Goal: Task Accomplishment & Management: Manage account settings

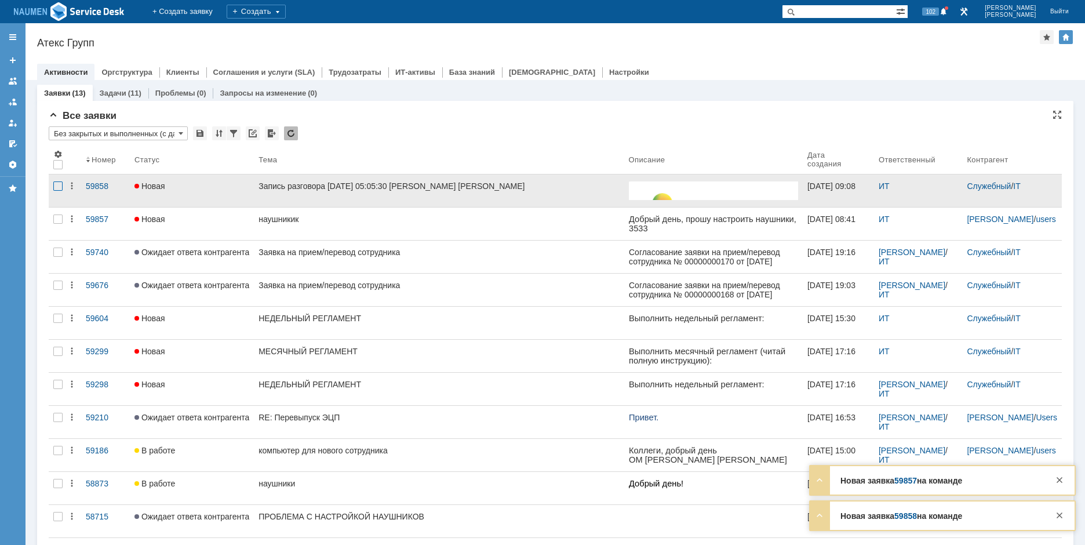
click at [60, 185] on div at bounding box center [57, 185] width 9 height 9
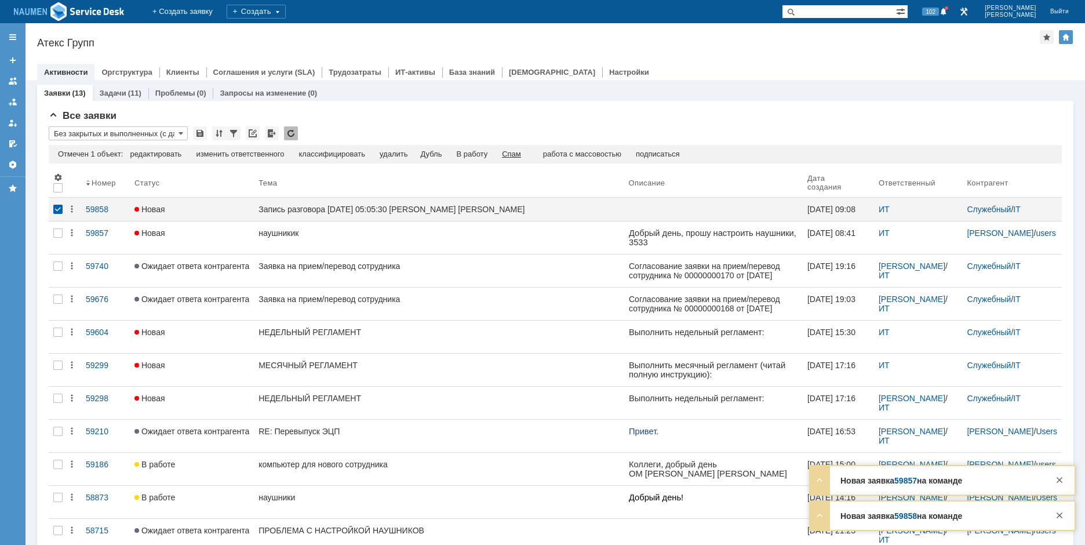
click at [515, 155] on div "Спам" at bounding box center [511, 154] width 19 height 9
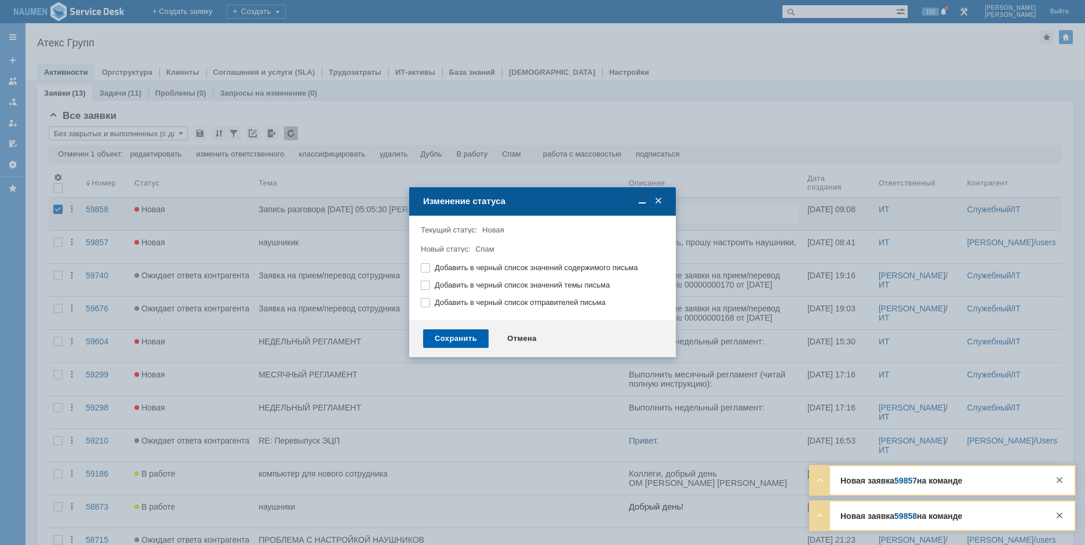
click at [467, 340] on div "Сохранить" at bounding box center [455, 338] width 65 height 19
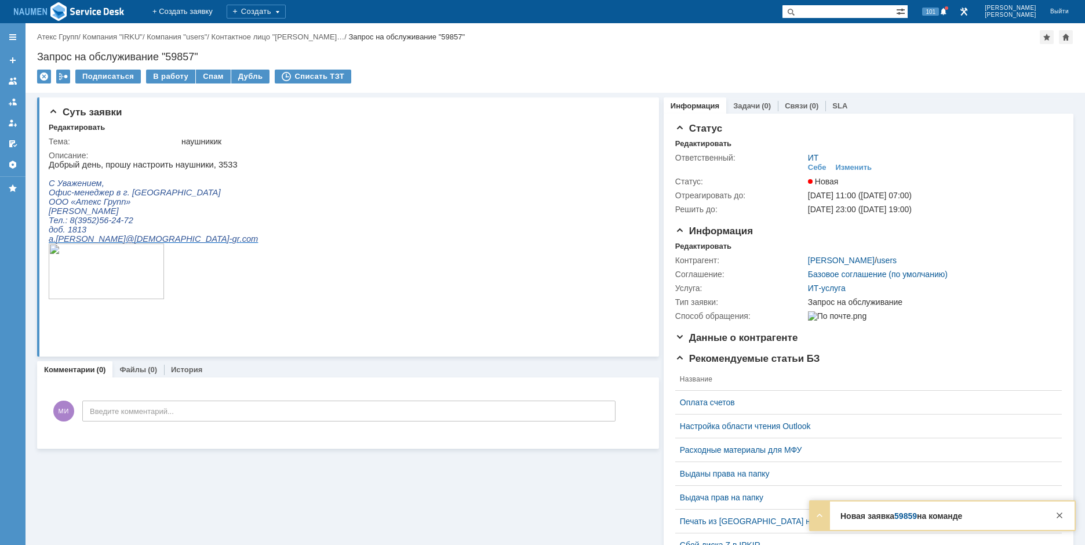
click at [125, 89] on div "Подписаться В работу Спам Дубль Списать ТЗТ" at bounding box center [555, 82] width 1036 height 24
click at [684, 244] on div "Редактировать" at bounding box center [703, 246] width 56 height 9
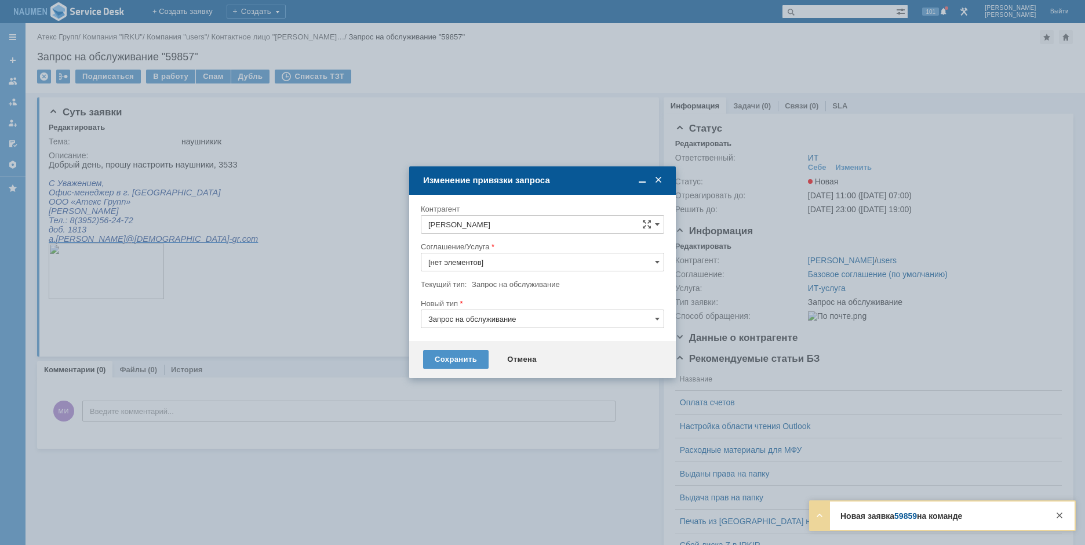
type input "ИТ-услуга"
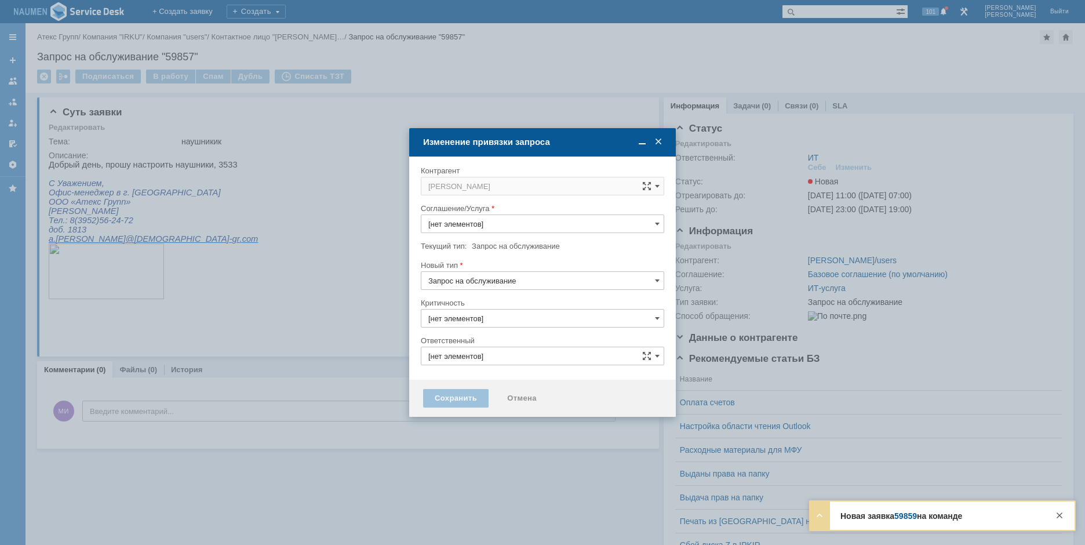
type input "ИТ-услуга"
type input "ИТ"
type input "3. Низкая"
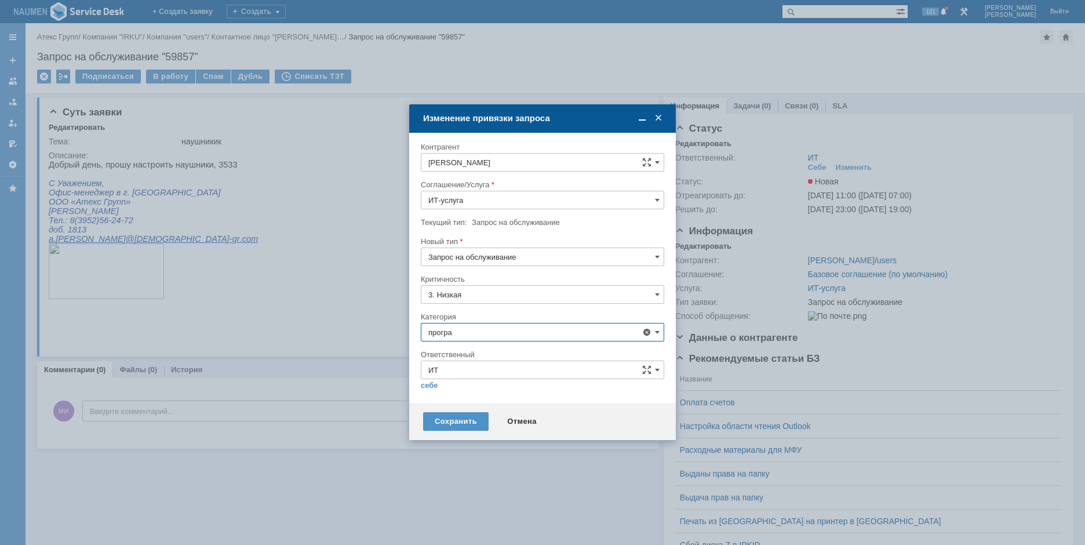
click at [485, 398] on span "Программное обеспечение" at bounding box center [542, 397] width 228 height 9
type input "Программное обеспечение"
click at [430, 386] on link "себе" at bounding box center [429, 385] width 17 height 9
type input "[PERSON_NAME]"
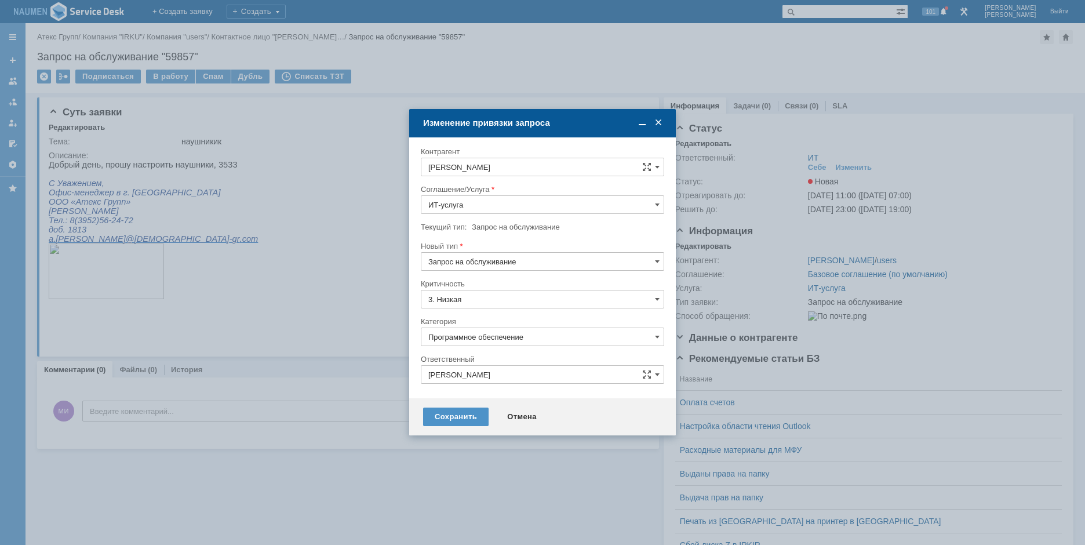
click at [448, 426] on div "Сохранить Отмена" at bounding box center [542, 416] width 267 height 37
click at [446, 417] on div "Сохранить" at bounding box center [455, 416] width 65 height 19
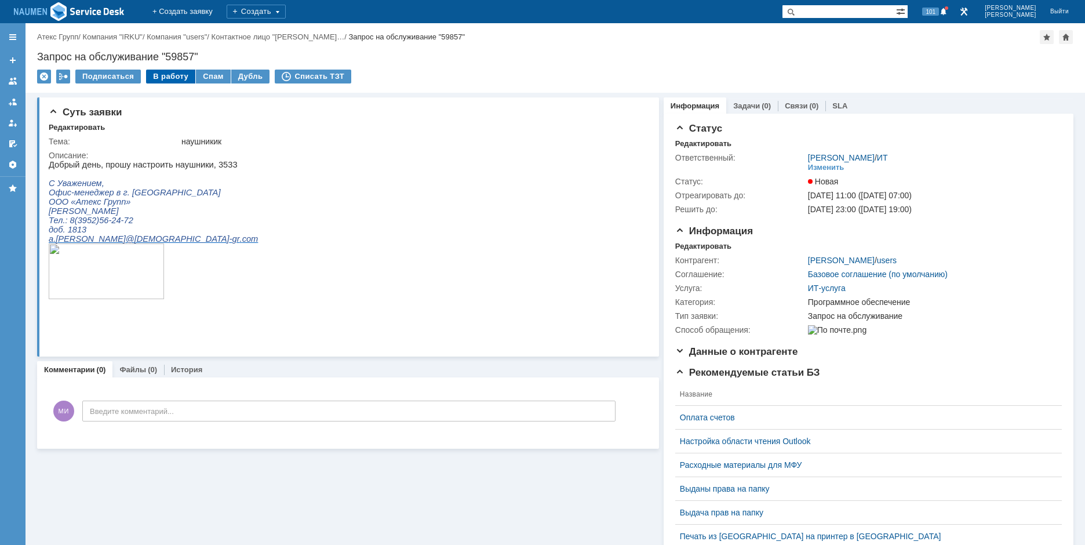
click at [173, 77] on div "В работу" at bounding box center [170, 77] width 49 height 14
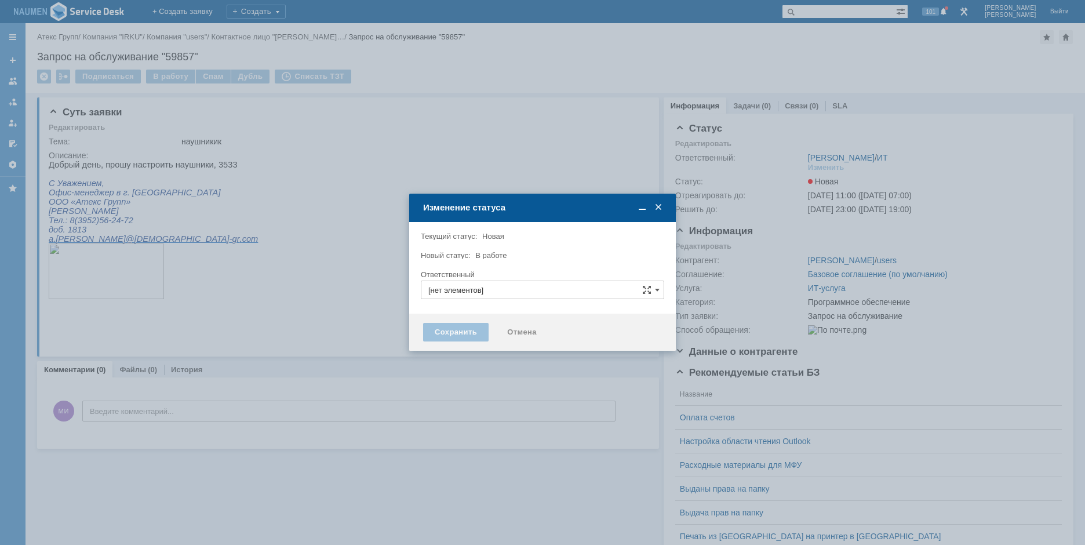
type input "[PERSON_NAME]"
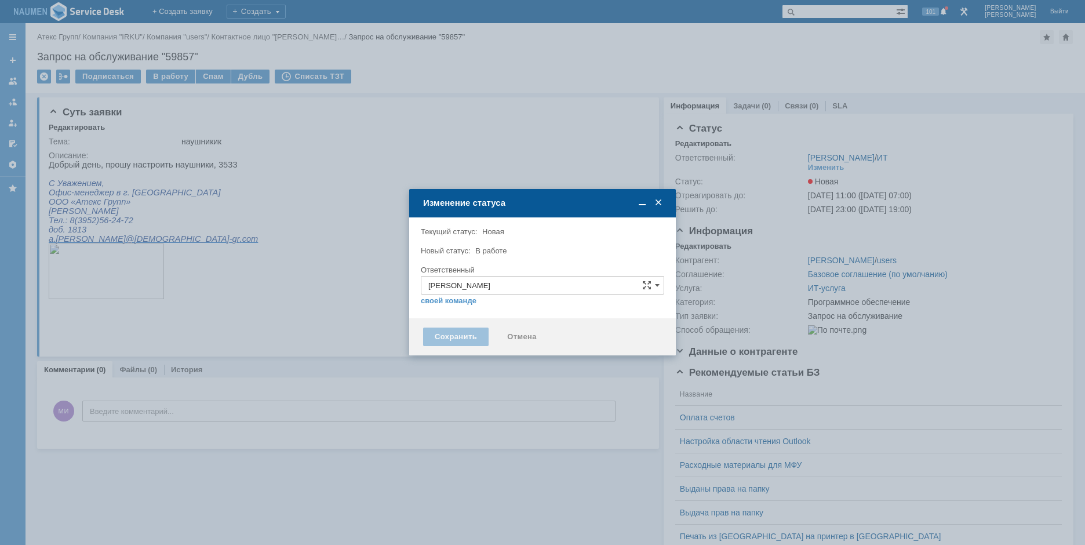
type input "Программное обеспечение"
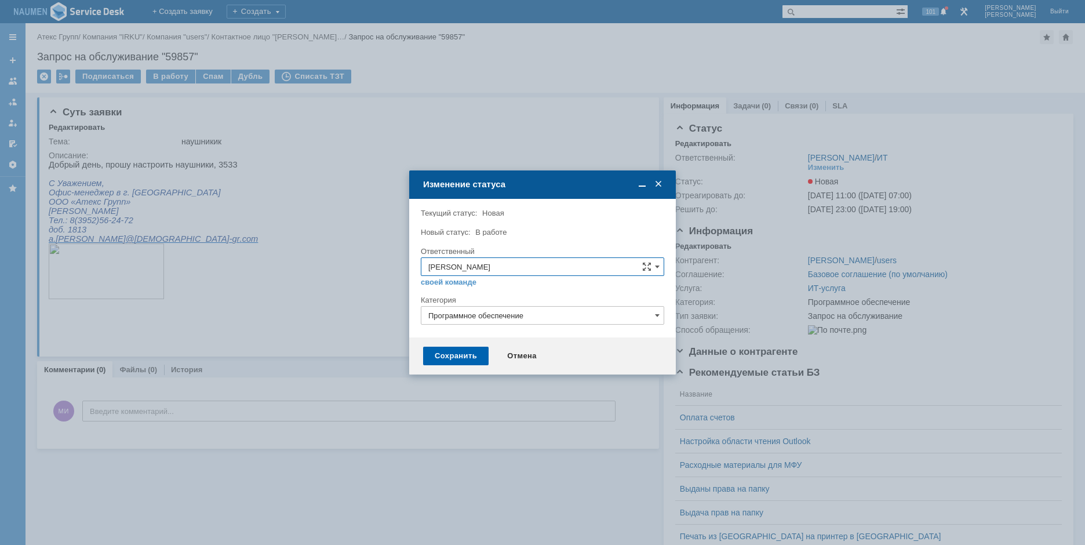
click at [448, 353] on div "Сохранить" at bounding box center [455, 356] width 65 height 19
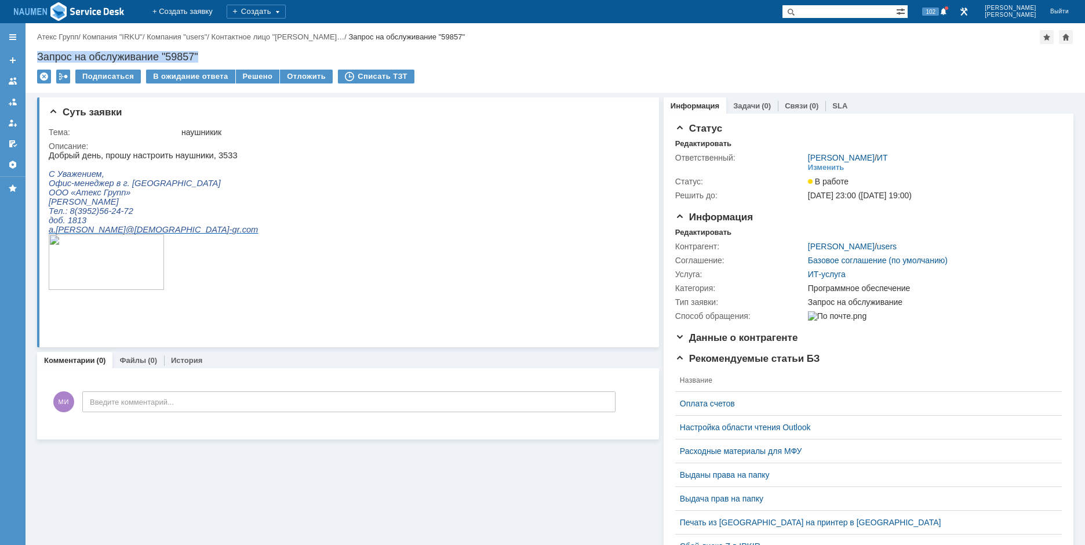
click at [777, 43] on div "Назад | Атекс Групп / Компания "IRKU" / Компания "users" / Контактное лицо "Абд…" at bounding box center [555, 58] width 1059 height 70
click at [246, 74] on div "Решено" at bounding box center [258, 77] width 44 height 14
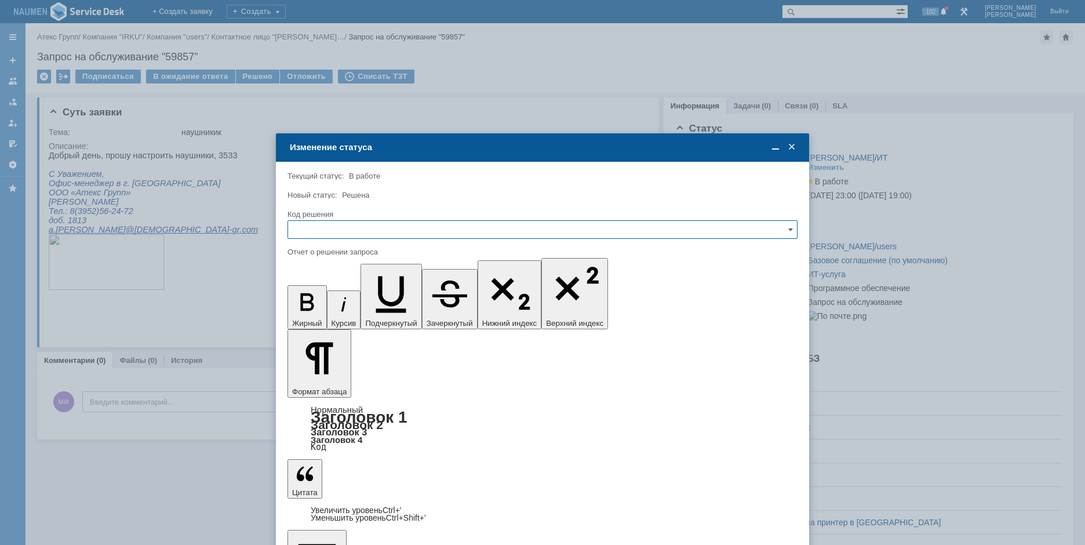
click at [429, 221] on input "text" at bounding box center [542, 229] width 510 height 19
click at [332, 311] on span "Решено" at bounding box center [542, 308] width 495 height 9
type input "Решено"
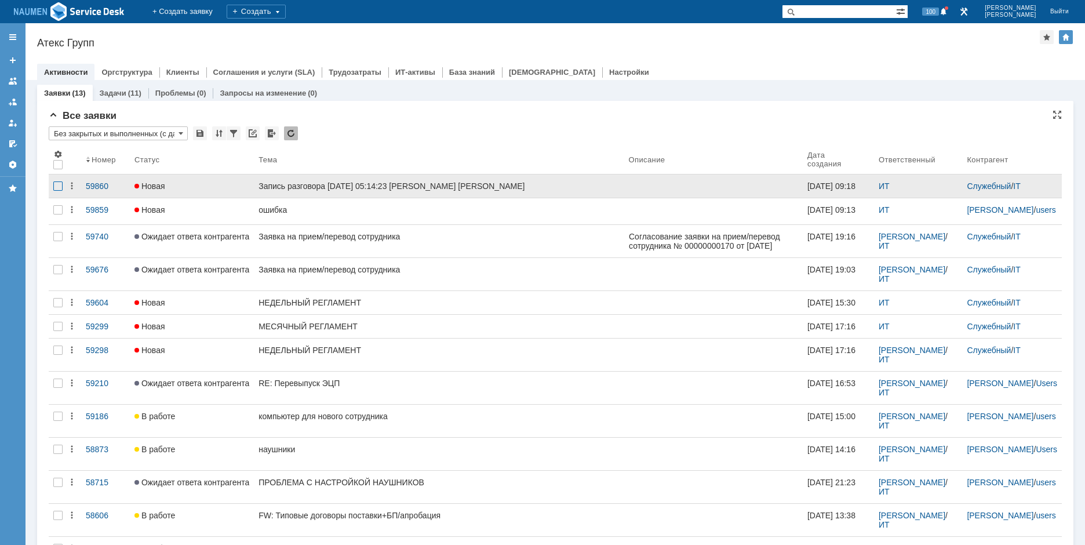
click at [57, 185] on div at bounding box center [57, 185] width 9 height 9
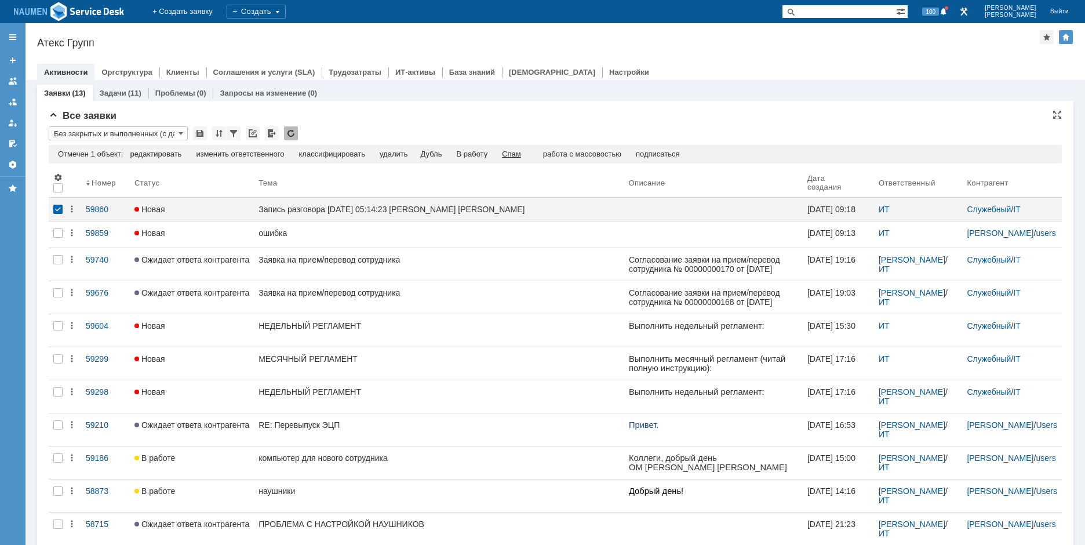
click at [515, 155] on div "Спам" at bounding box center [511, 154] width 19 height 9
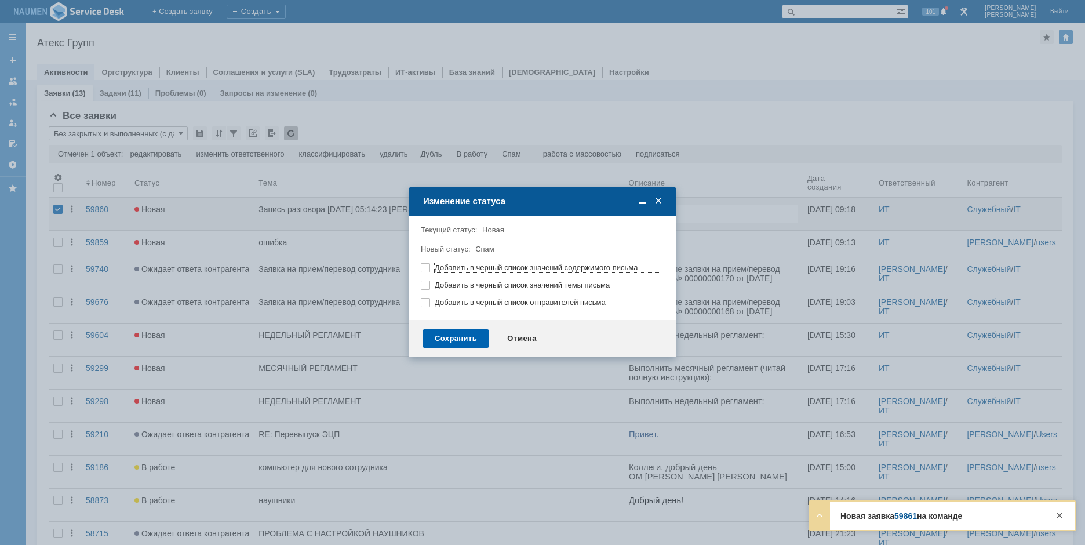
click at [455, 337] on div "Сохранить" at bounding box center [455, 338] width 65 height 19
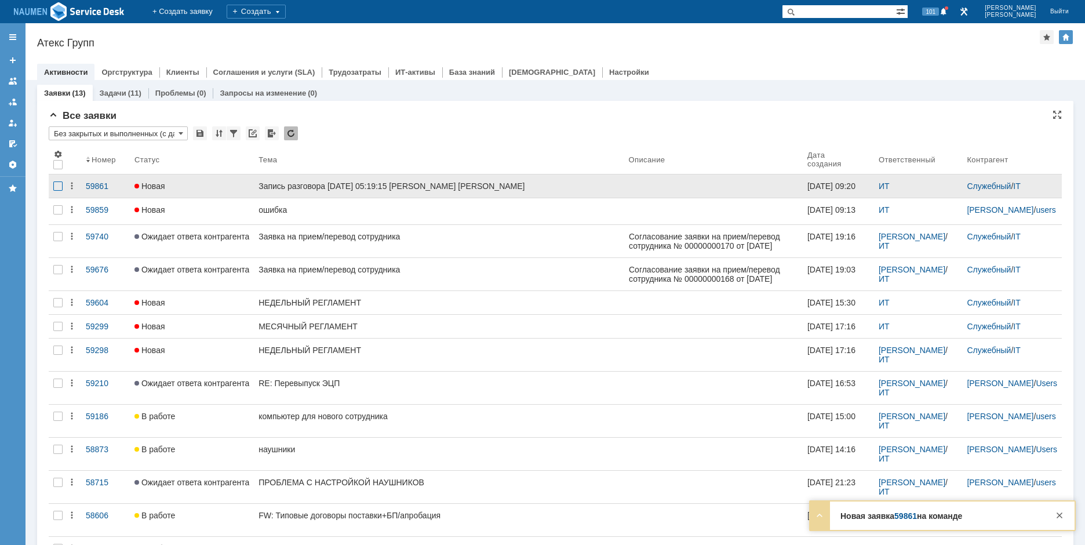
click at [56, 188] on div at bounding box center [57, 185] width 9 height 9
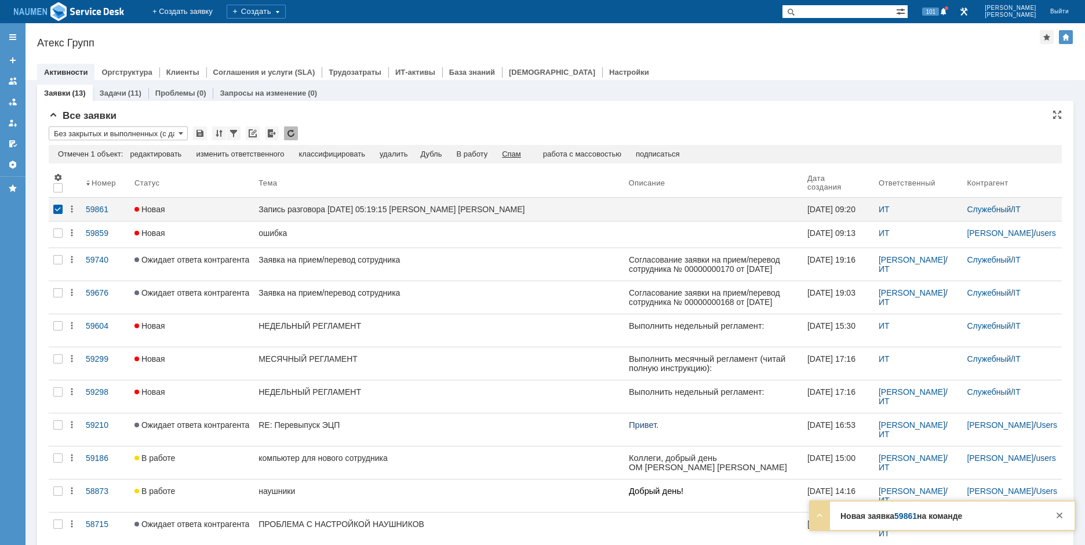
click at [515, 153] on div "Спам" at bounding box center [511, 154] width 19 height 9
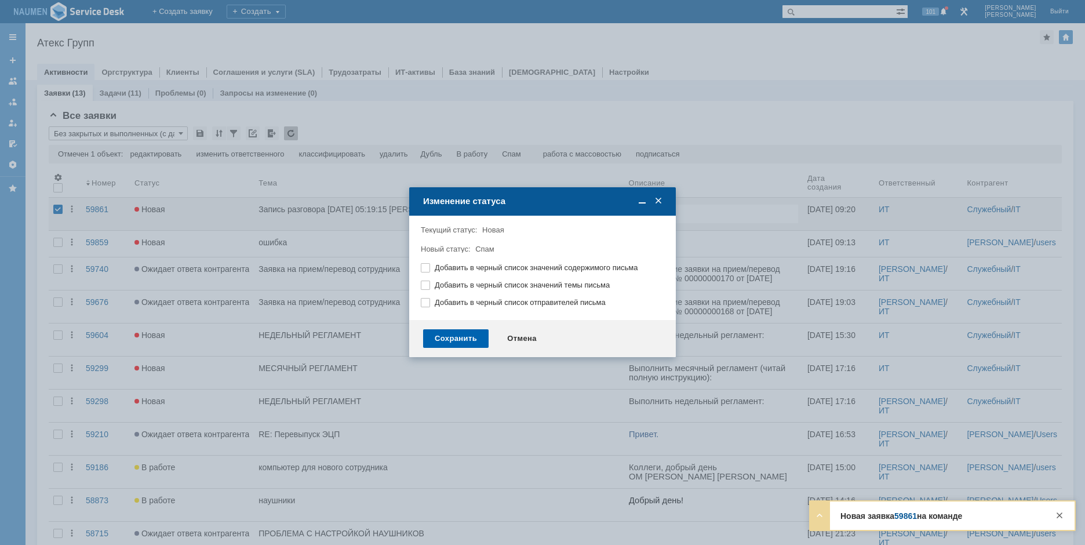
click at [469, 336] on div "Сохранить" at bounding box center [455, 338] width 65 height 19
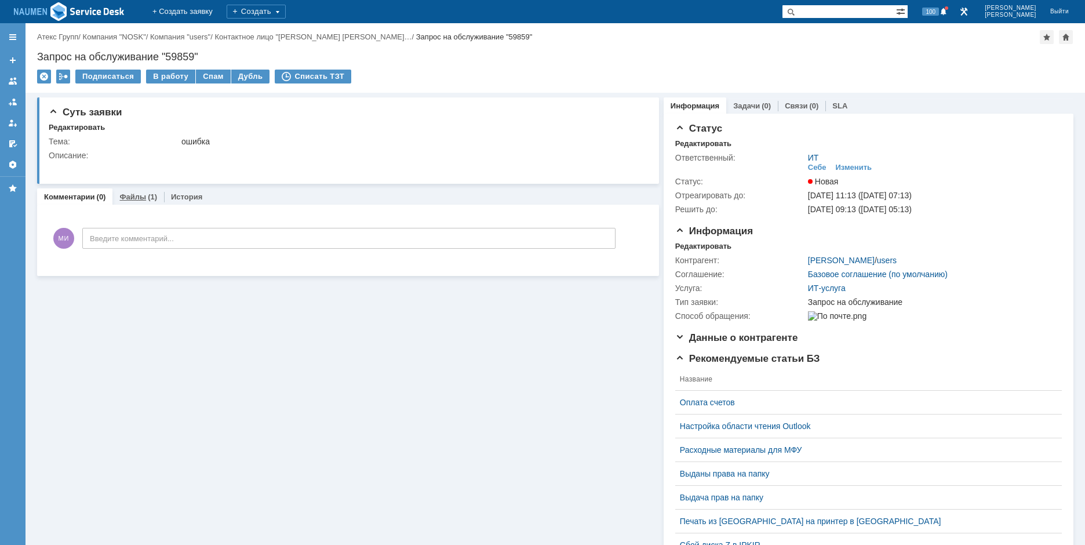
click at [126, 196] on link "Файлы" at bounding box center [132, 196] width 27 height 9
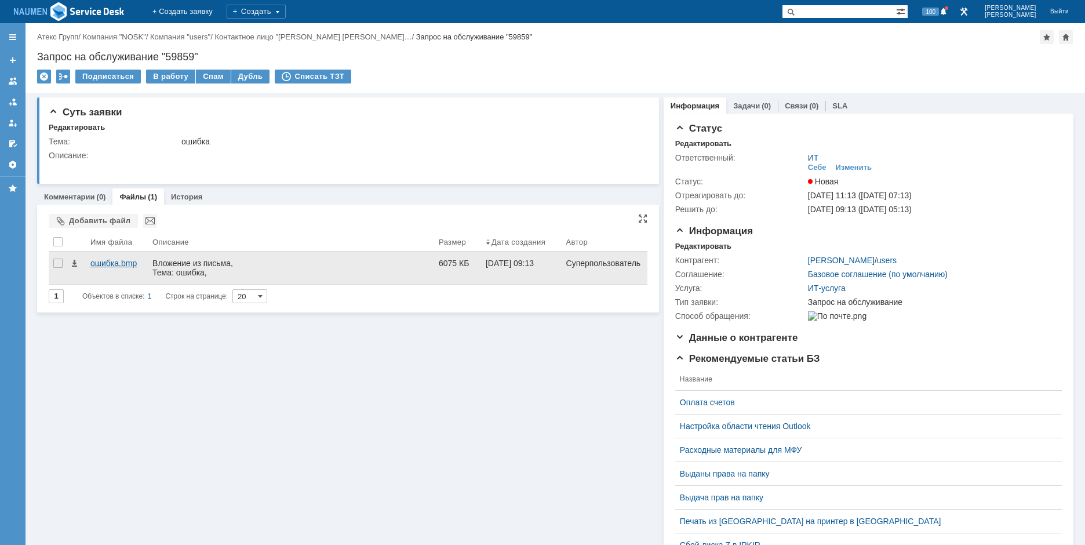
click at [118, 262] on div "ошибка.bmp" at bounding box center [116, 262] width 53 height 9
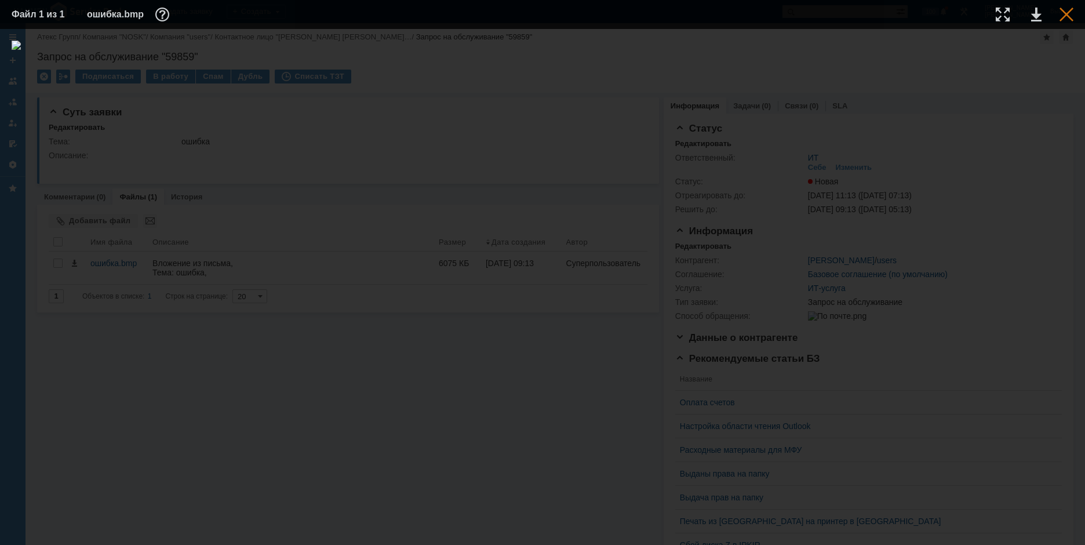
click at [1067, 13] on div at bounding box center [1066, 15] width 14 height 14
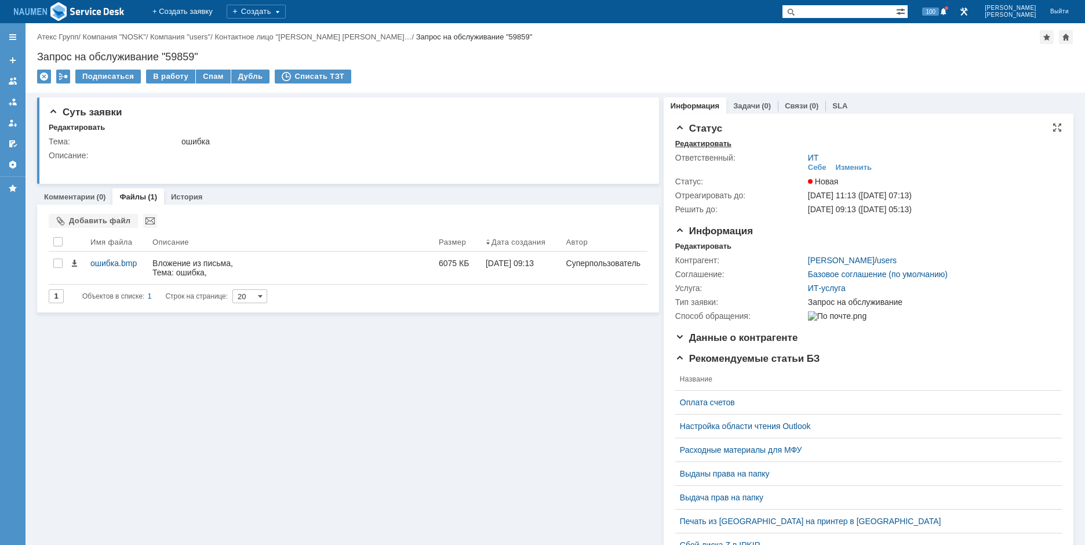
click at [675, 141] on div "Редактировать" at bounding box center [703, 143] width 56 height 9
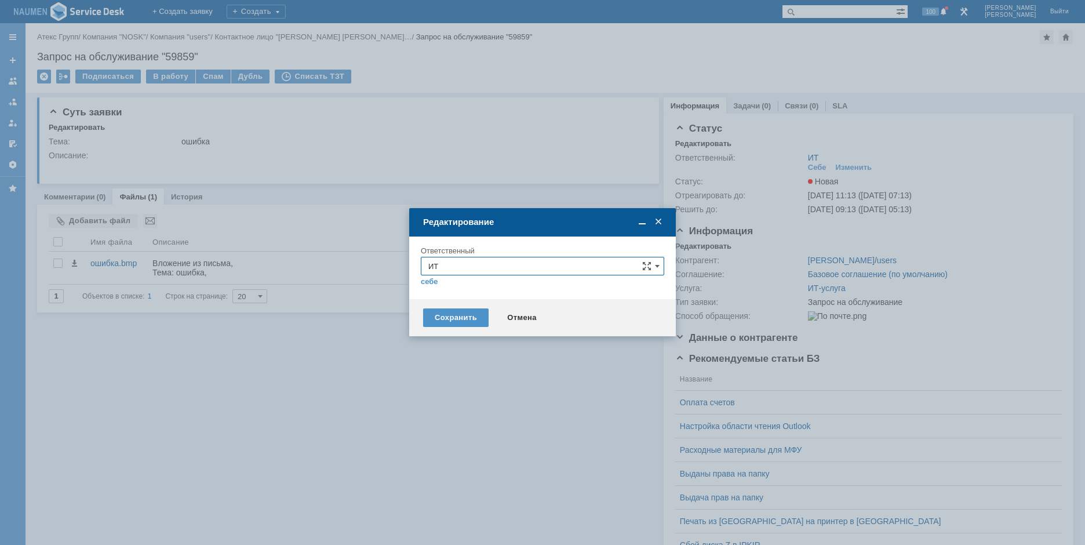
click at [465, 260] on input "ИТ" at bounding box center [542, 266] width 243 height 19
click at [454, 399] on span "АСУ" at bounding box center [542, 402] width 228 height 9
click at [465, 325] on div "Сохранить" at bounding box center [455, 317] width 65 height 19
type input "АСУ"
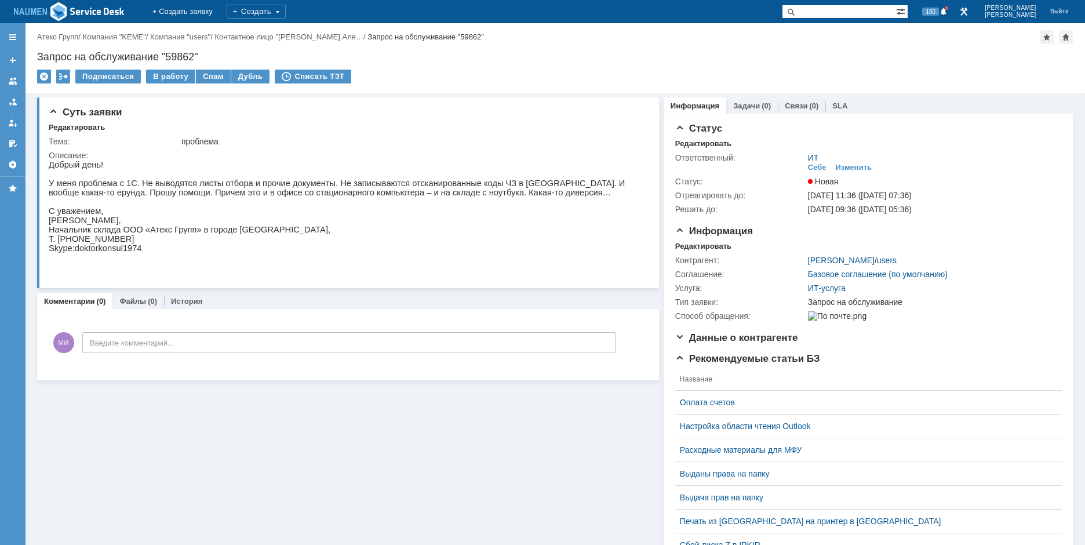
click at [737, 56] on div "Запрос на обслуживание "59862"" at bounding box center [555, 57] width 1036 height 12
click at [102, 128] on div "Редактировать" at bounding box center [77, 127] width 56 height 9
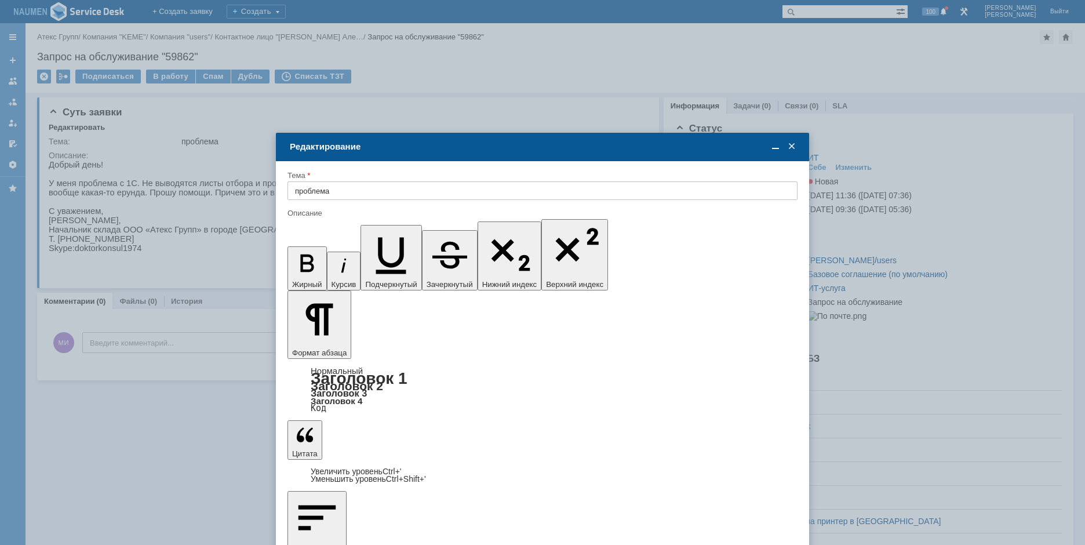
type input "проблема с листами отбора"
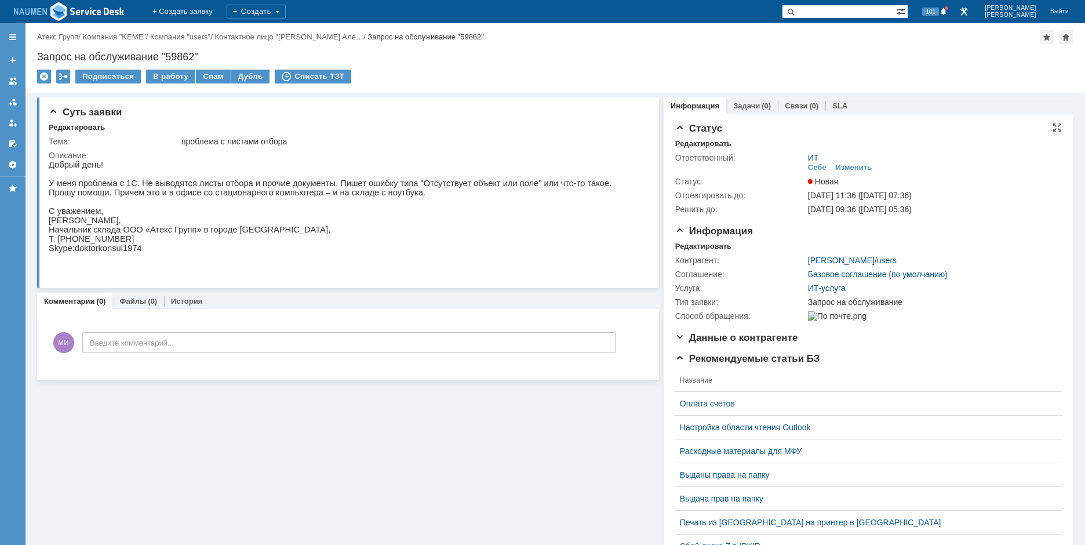
click at [719, 139] on div "Редактировать" at bounding box center [703, 143] width 56 height 9
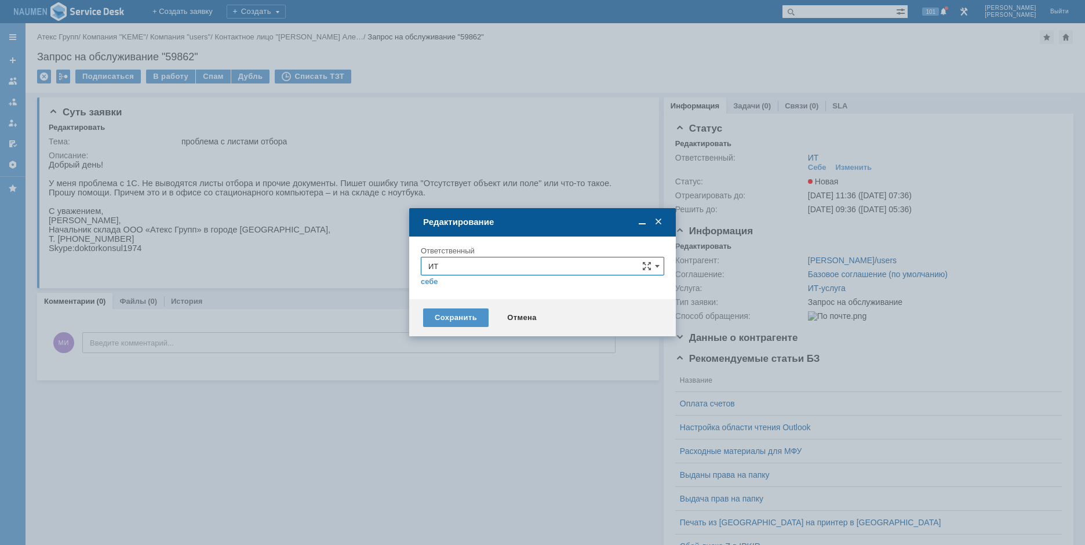
click at [457, 270] on input "ИТ" at bounding box center [542, 266] width 243 height 19
drag, startPoint x: 446, startPoint y: 394, endPoint x: 447, endPoint y: 403, distance: 9.9
click at [447, 403] on div "АСУ" at bounding box center [542, 402] width 242 height 19
type input "АСУ"
click at [438, 319] on div "Сохранить" at bounding box center [455, 317] width 65 height 19
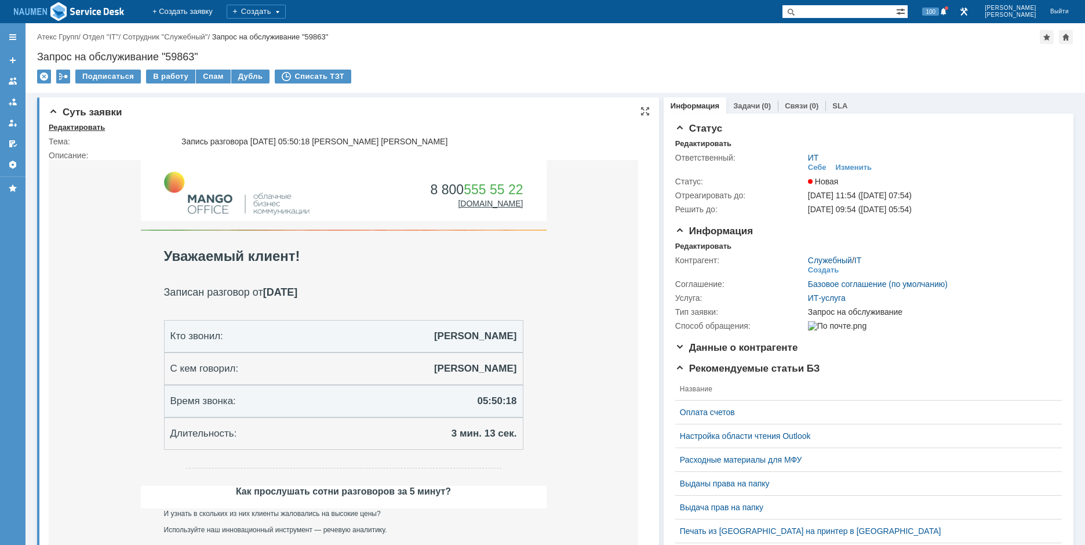
click at [80, 130] on div "Редактировать" at bounding box center [77, 127] width 56 height 9
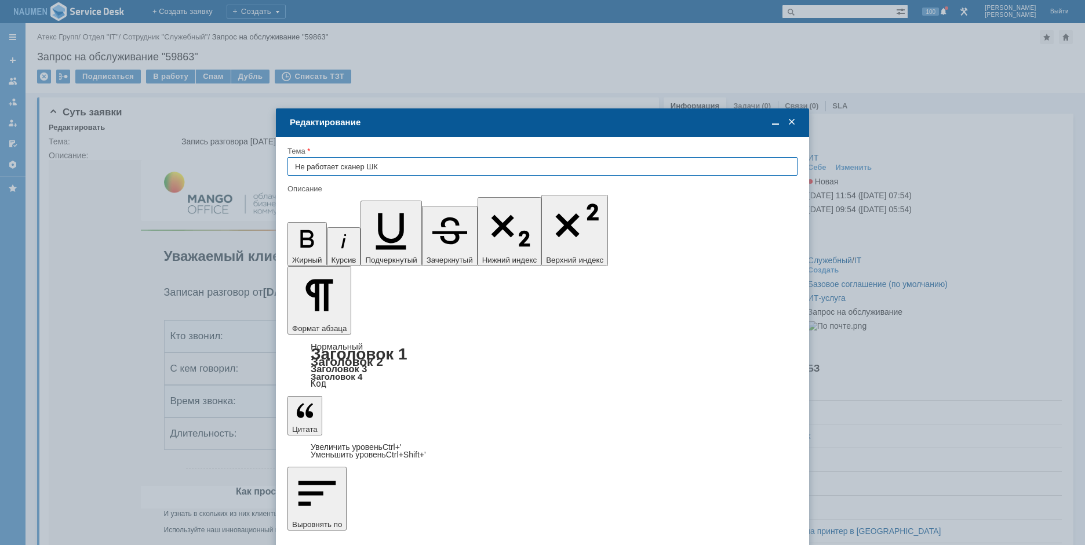
type input "Не работает сканер ШК"
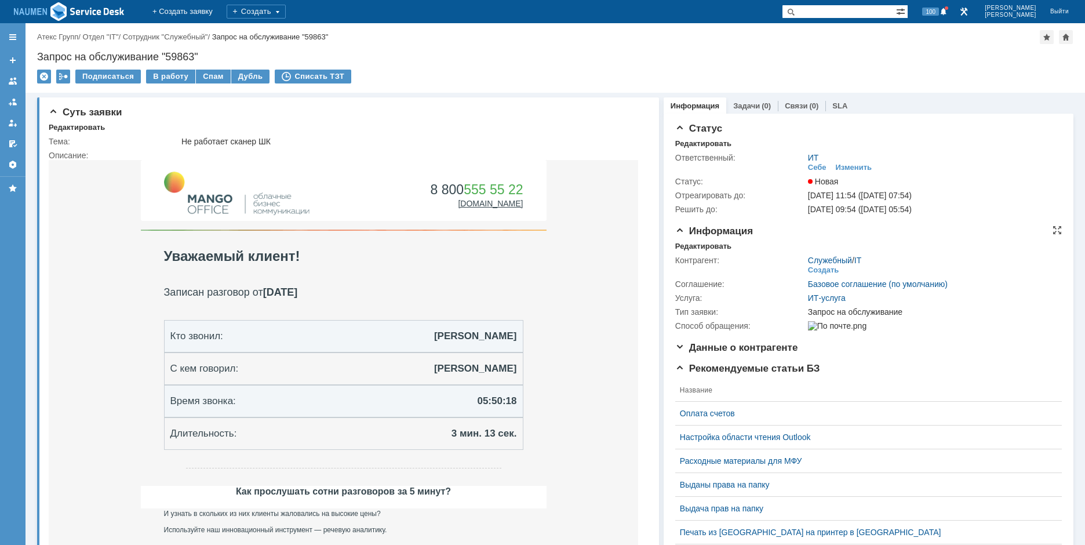
click at [696, 252] on div "Контрагент: Служебный / IT Создать Соглашение: Базовое соглашение (по умолчанию…" at bounding box center [868, 292] width 387 height 82
click at [697, 247] on div "Редактировать" at bounding box center [703, 246] width 56 height 9
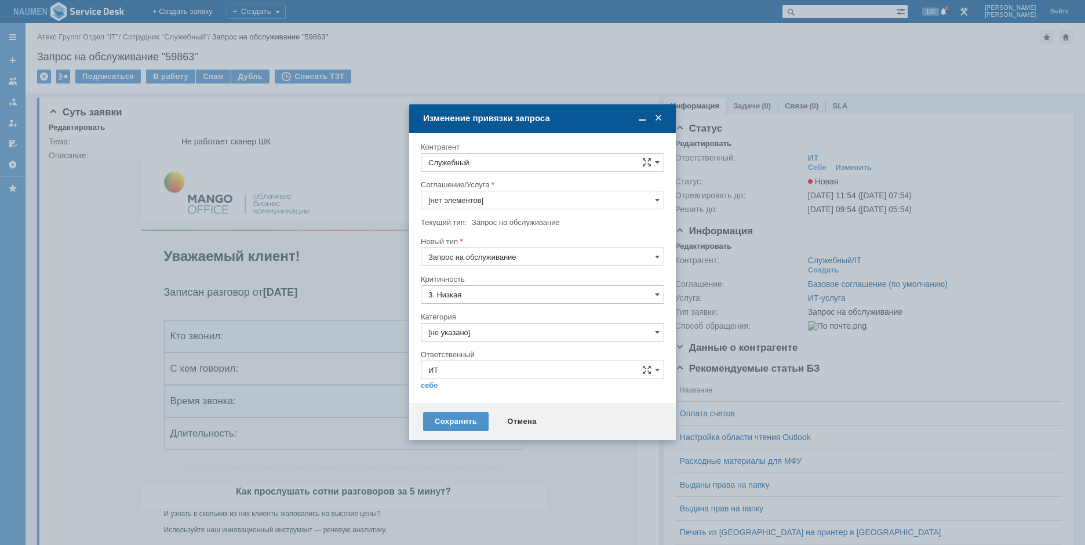
type input "ИТ-услуга"
click at [486, 165] on input "Служебный" at bounding box center [542, 162] width 243 height 19
click at [505, 274] on div "Дорошенко Александр" at bounding box center [542, 267] width 242 height 19
type input "Дорошенко Александр"
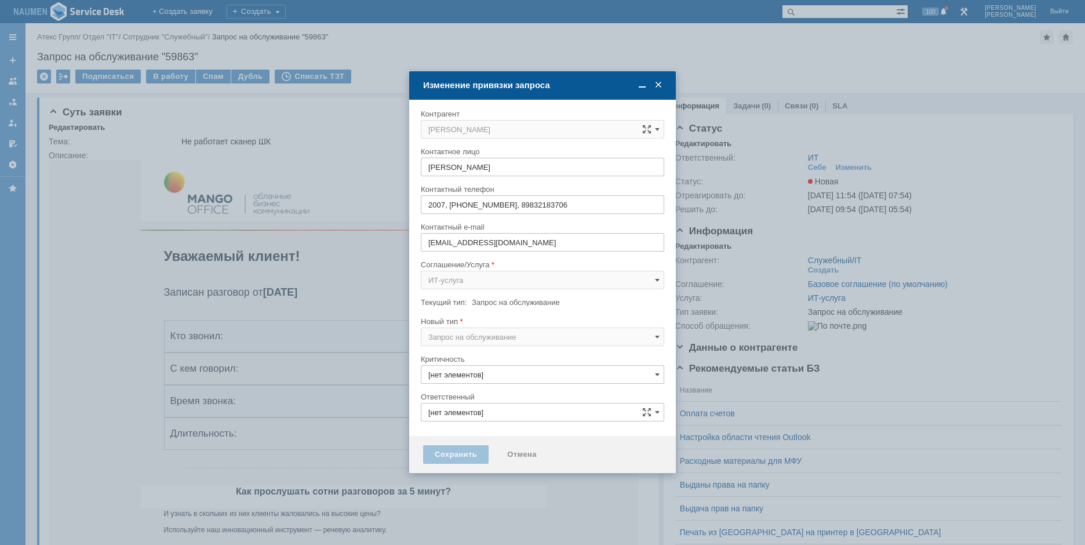
type input "3. Низкая"
type input "ИТ"
type input "[не указано]"
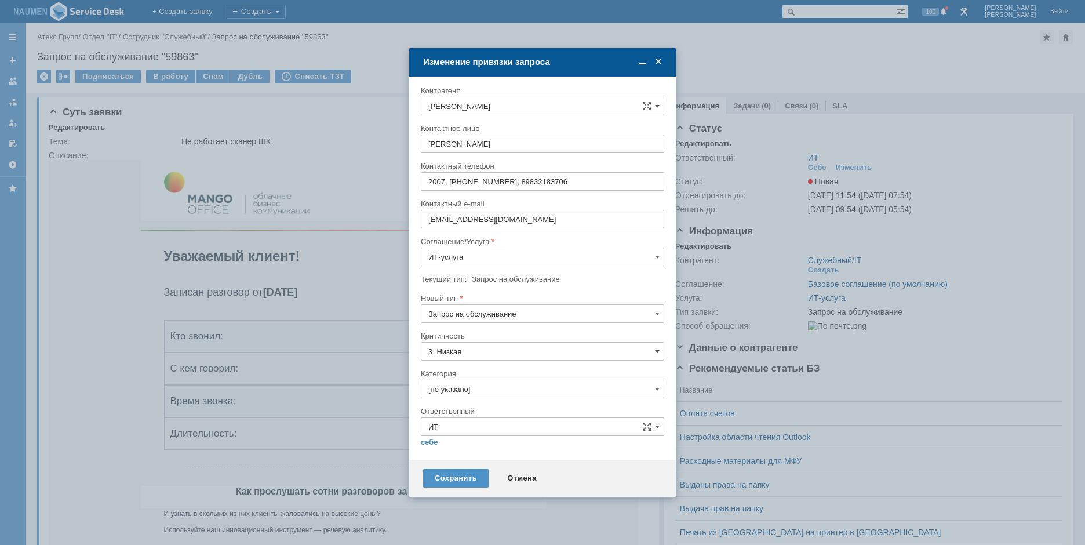
click at [487, 310] on input "Запрос на обслуживание" at bounding box center [542, 313] width 243 height 19
click at [455, 369] on span "Инцидент" at bounding box center [542, 373] width 228 height 9
type input "Инцидент"
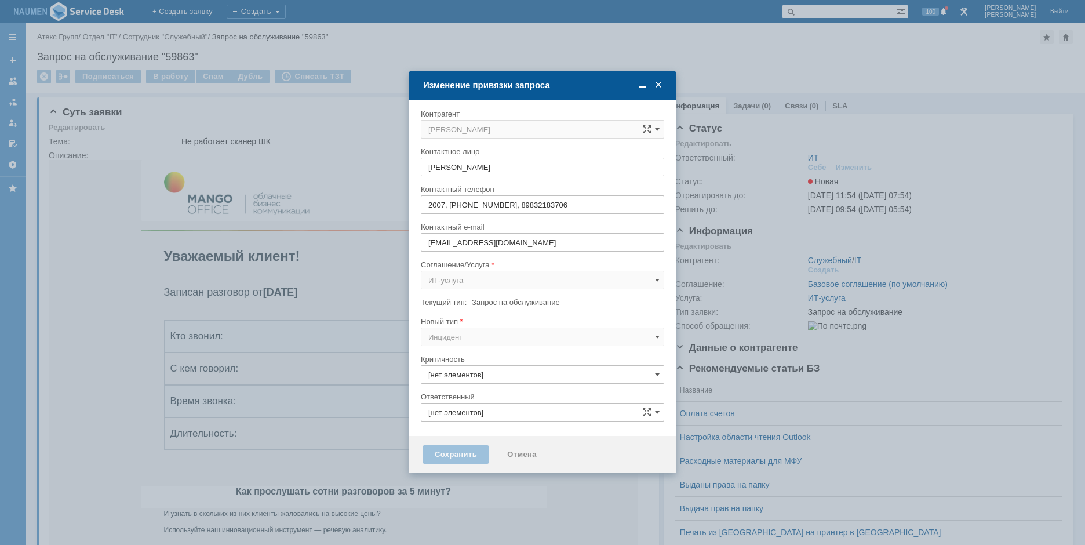
type input "3. Низкая"
type input "ИТ"
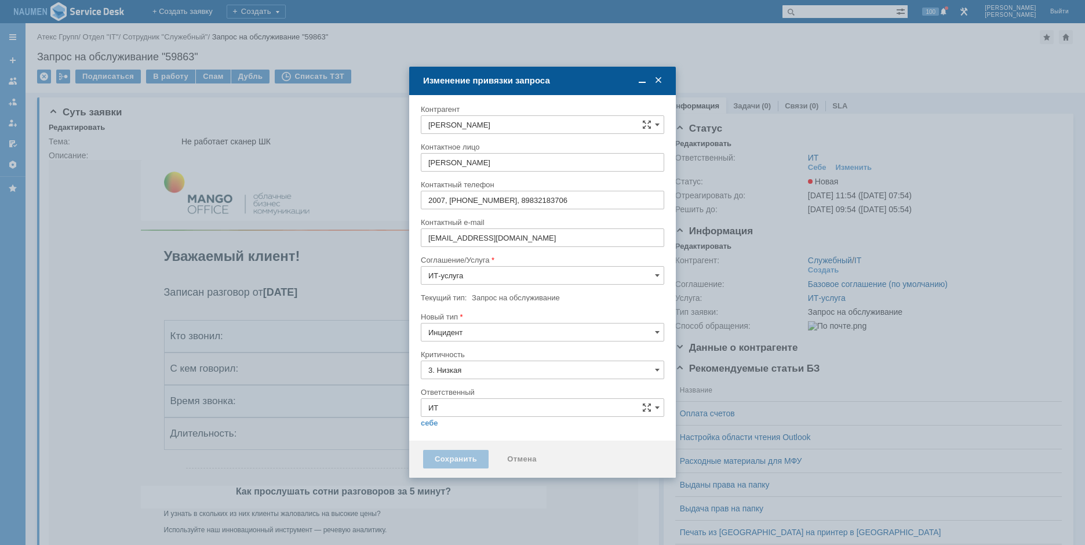
type input "Инцидент"
type input "[не указано]"
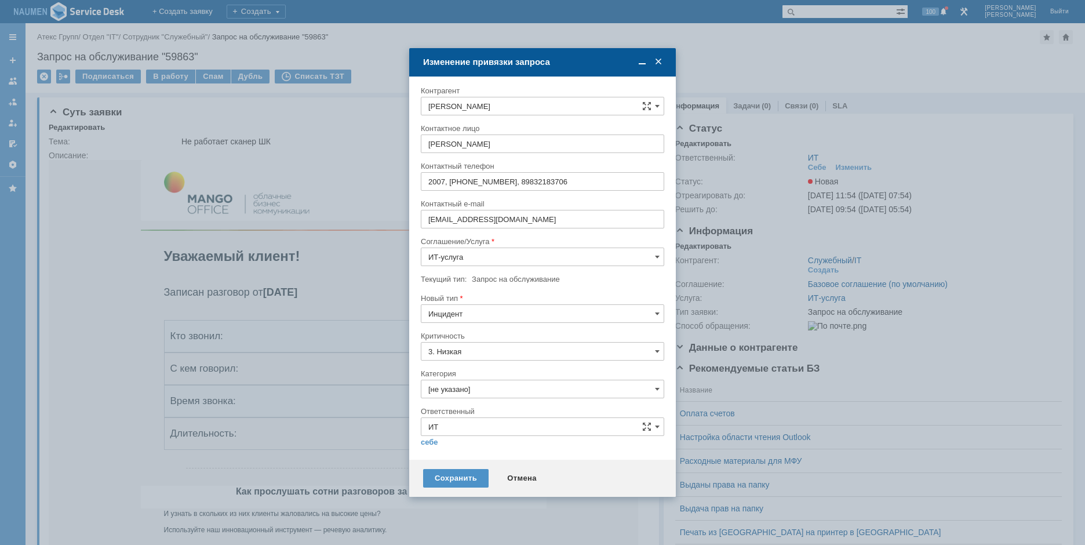
click at [472, 372] on div "Категория" at bounding box center [541, 374] width 241 height 8
click at [472, 390] on input "[не указано]" at bounding box center [542, 389] width 243 height 19
click at [474, 456] on span "Программное обеспечение" at bounding box center [542, 454] width 228 height 9
type input "Программное обеспечение"
click at [420, 441] on div "Внимание! Контрагент Дорошенко Александр Контактное лицо Дорошенко Александр Ко…" at bounding box center [542, 268] width 267 height 383
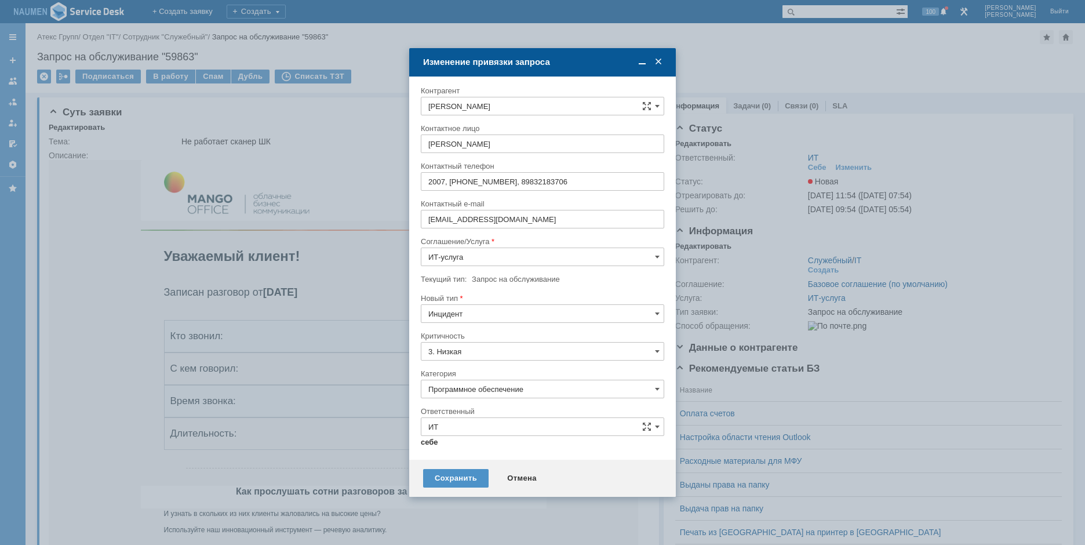
click at [429, 445] on link "себе" at bounding box center [429, 442] width 17 height 9
type input "[PERSON_NAME]"
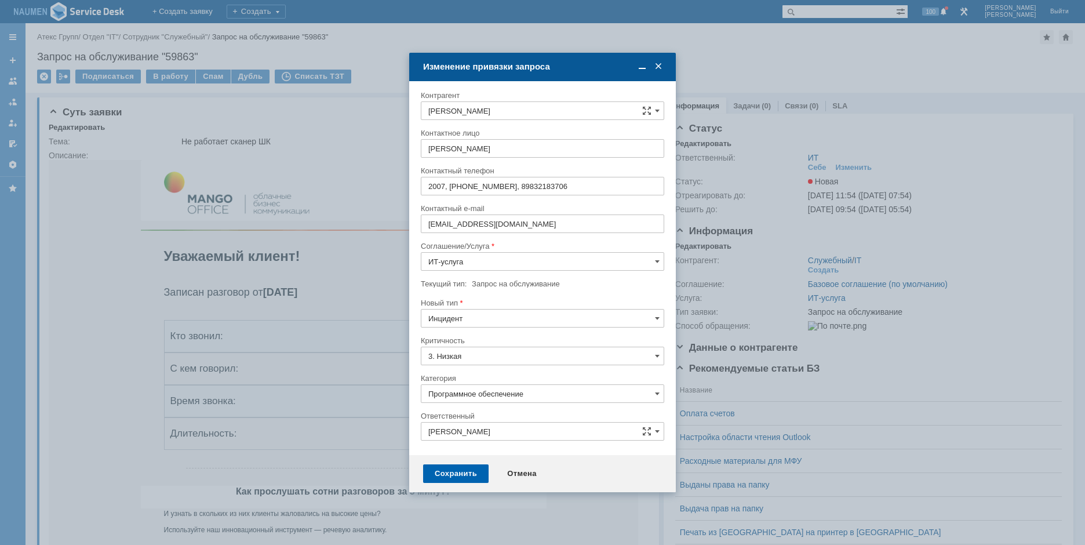
click at [454, 465] on div "Сохранить" at bounding box center [455, 473] width 65 height 19
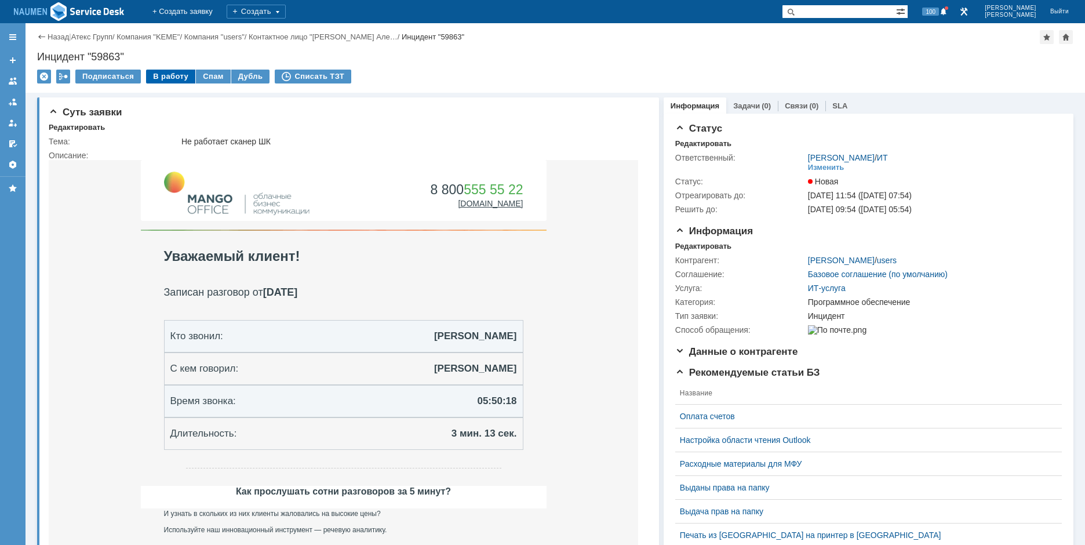
click at [172, 75] on div "В работу" at bounding box center [170, 77] width 49 height 14
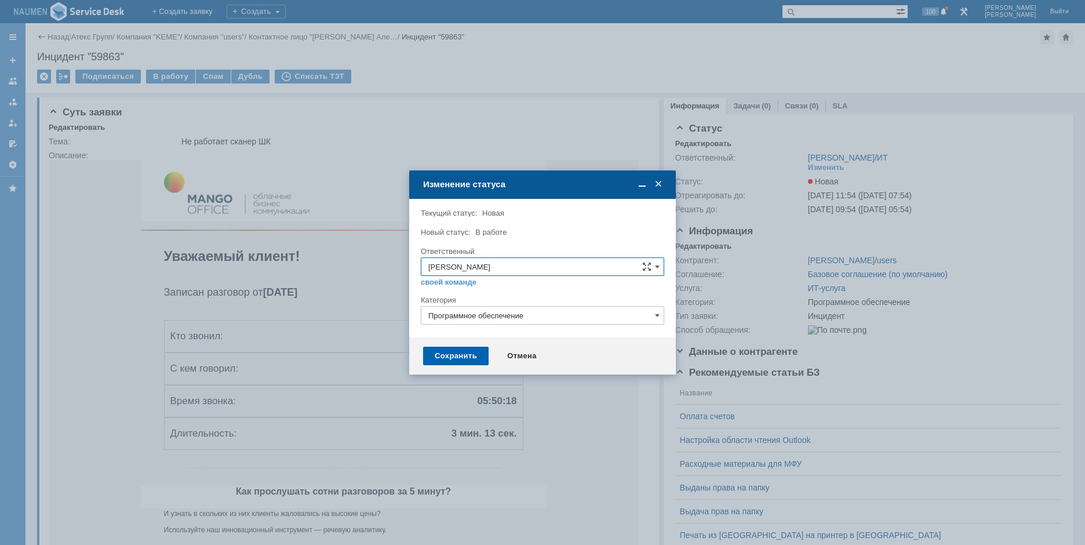
click at [461, 353] on div "Сохранить" at bounding box center [455, 356] width 65 height 19
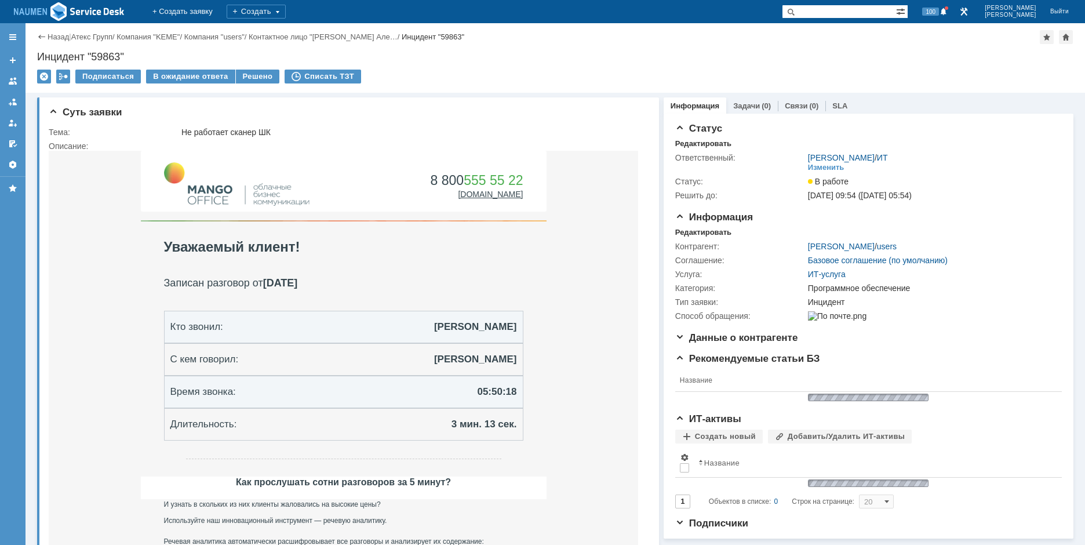
click at [261, 69] on div "Назад | Атекс Групп / Компания "KEME" / Компания "users" / Контактное лицо "Дор…" at bounding box center [555, 58] width 1059 height 70
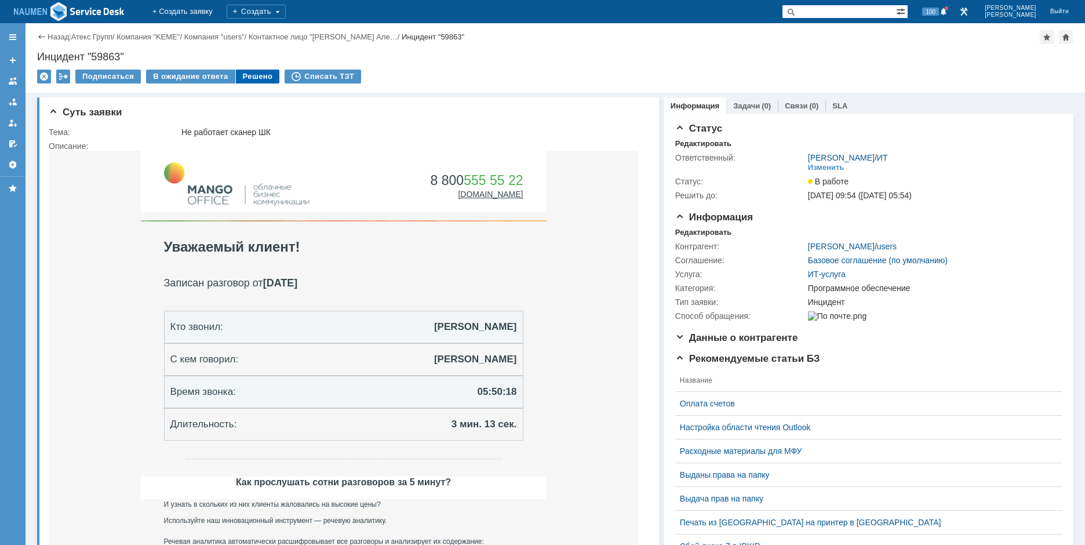
click at [260, 70] on div "Решено" at bounding box center [258, 77] width 44 height 14
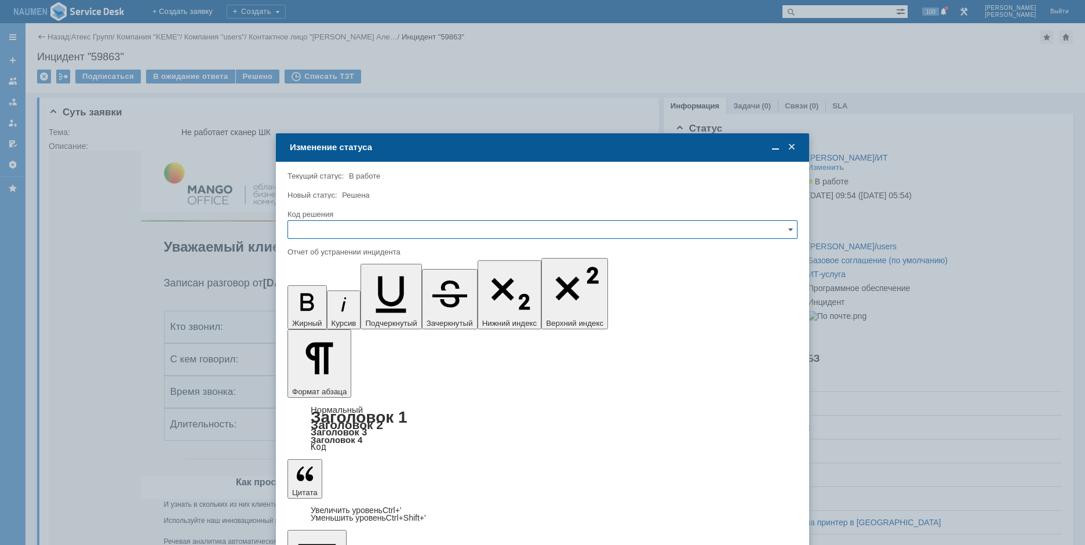
click at [414, 236] on input "text" at bounding box center [542, 229] width 510 height 19
click at [333, 306] on span "Решено" at bounding box center [542, 308] width 495 height 9
type input "Решено"
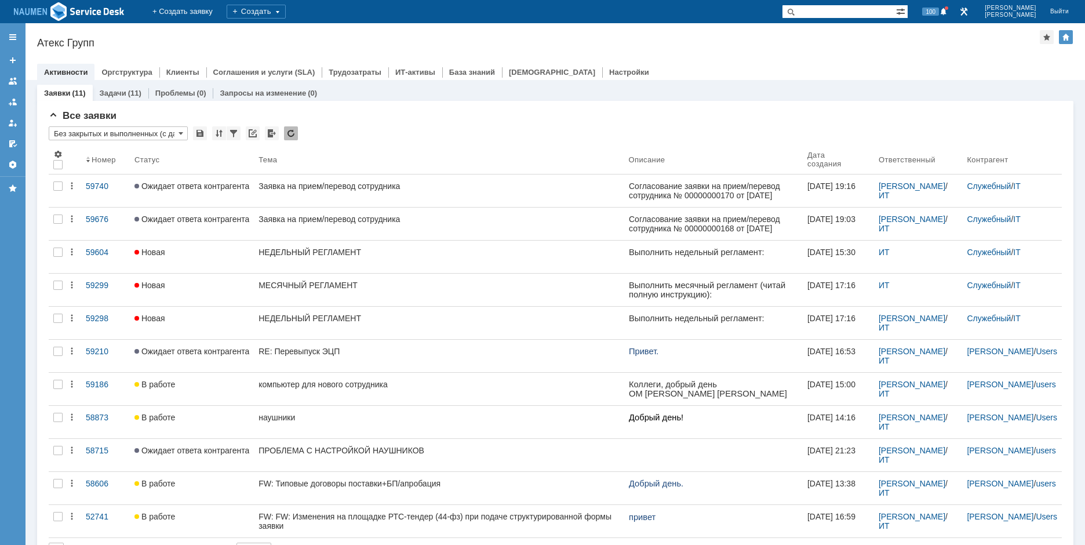
click at [183, 31] on div "Назад | Атекс Групп Атекс Групп root$101 Активности Оргструктура Клиенты Соглаш…" at bounding box center [555, 51] width 1059 height 57
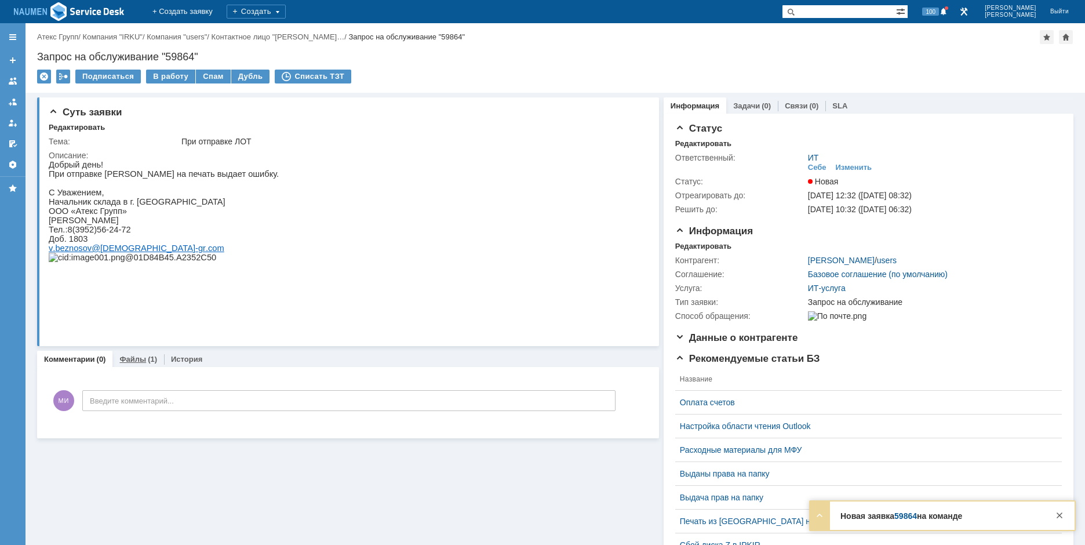
click at [128, 363] on link "Файлы" at bounding box center [132, 359] width 27 height 9
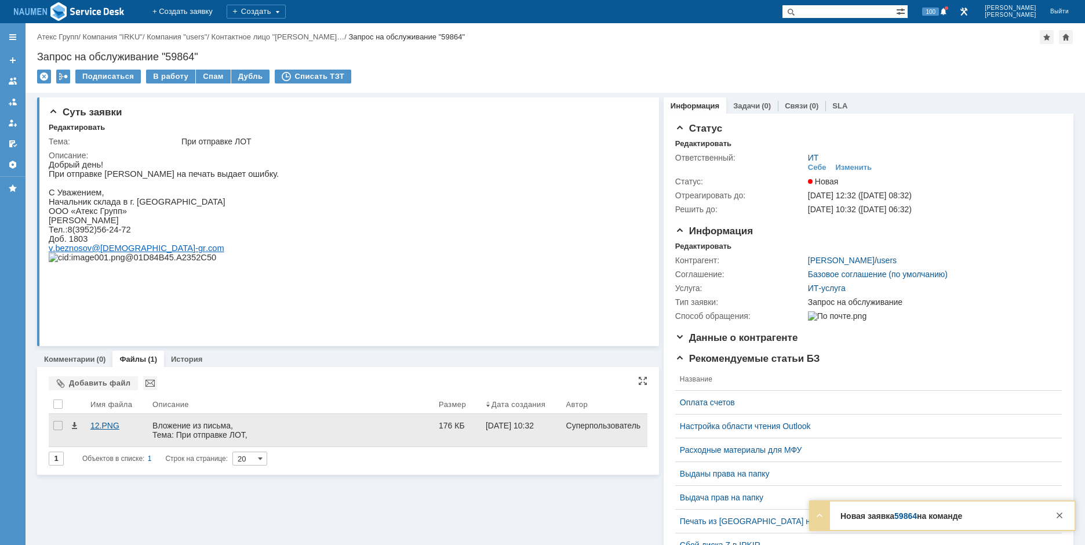
click at [119, 429] on div "12.PNG" at bounding box center [116, 425] width 53 height 9
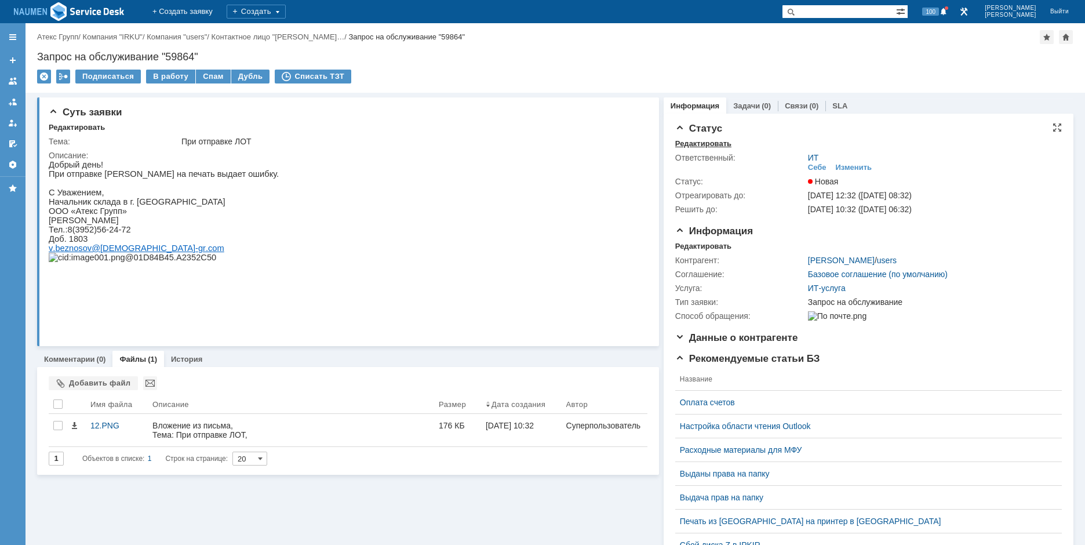
click at [709, 147] on div "Редактировать" at bounding box center [703, 143] width 56 height 9
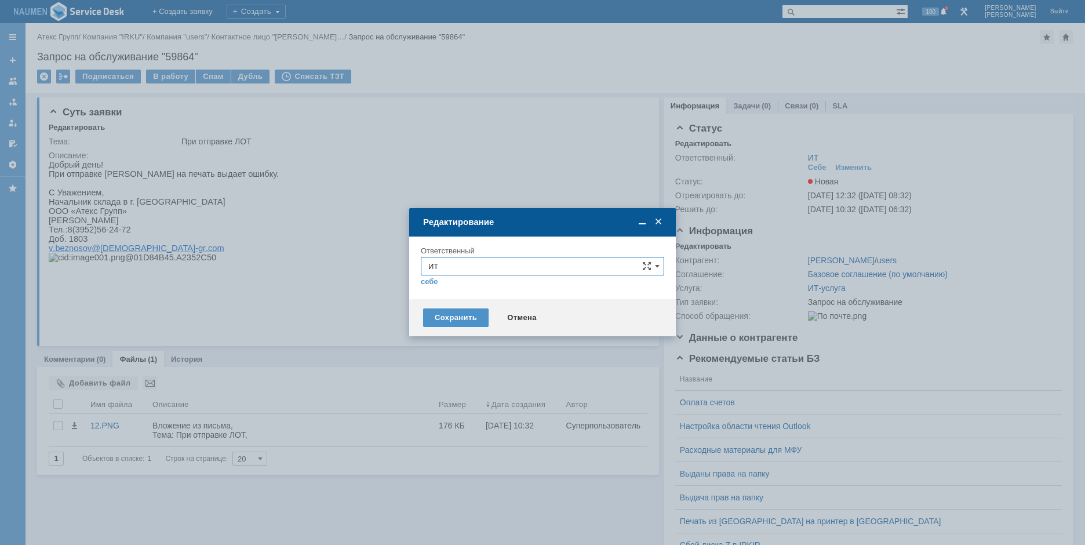
click at [445, 272] on input "ИТ" at bounding box center [542, 266] width 243 height 19
click at [441, 405] on span "АСУ" at bounding box center [542, 402] width 228 height 9
type input "АСУ"
click at [461, 313] on div "Сохранить" at bounding box center [455, 317] width 65 height 19
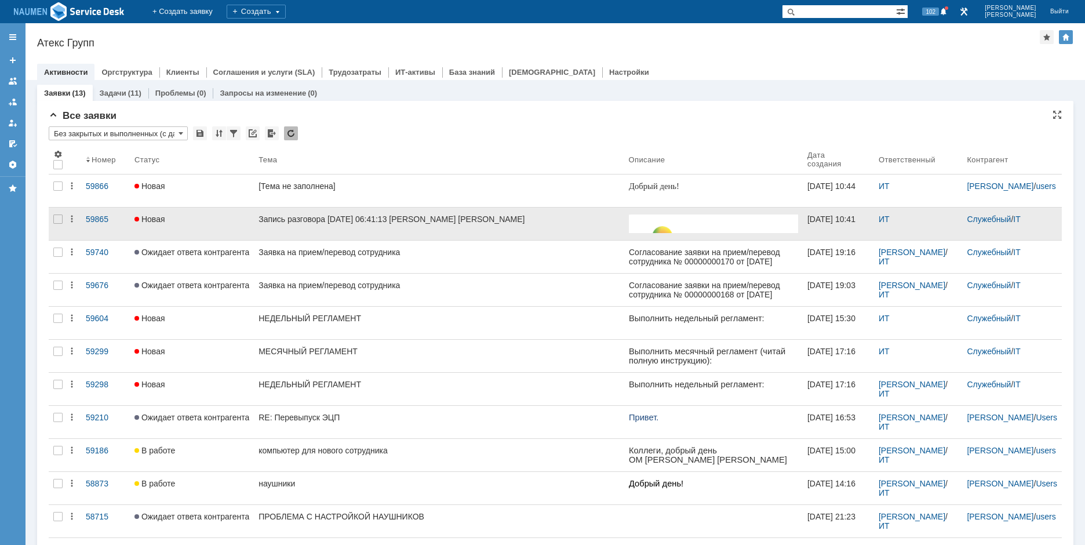
click at [53, 224] on div at bounding box center [58, 223] width 19 height 32
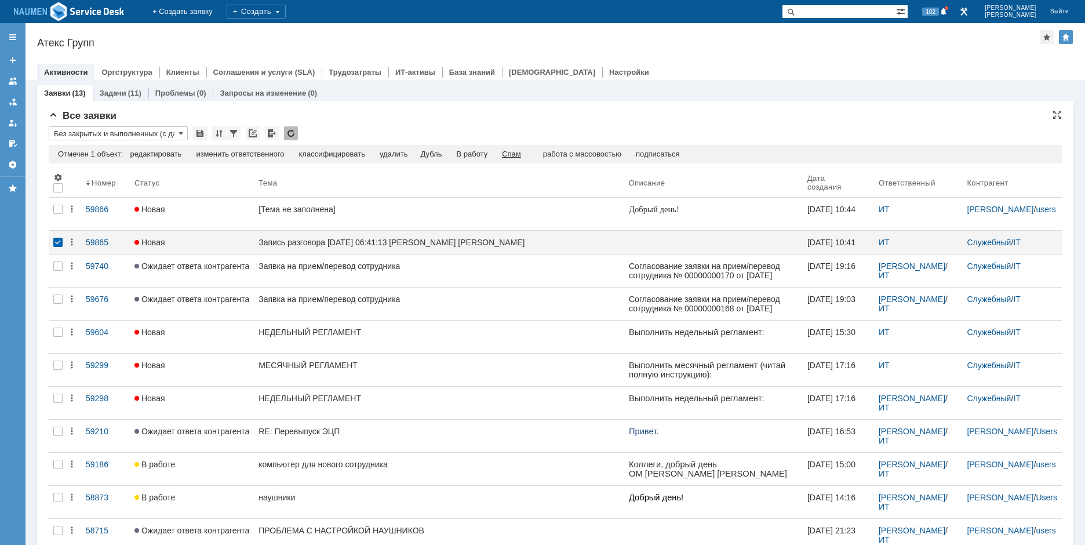
click at [514, 150] on div "Спам" at bounding box center [511, 154] width 19 height 9
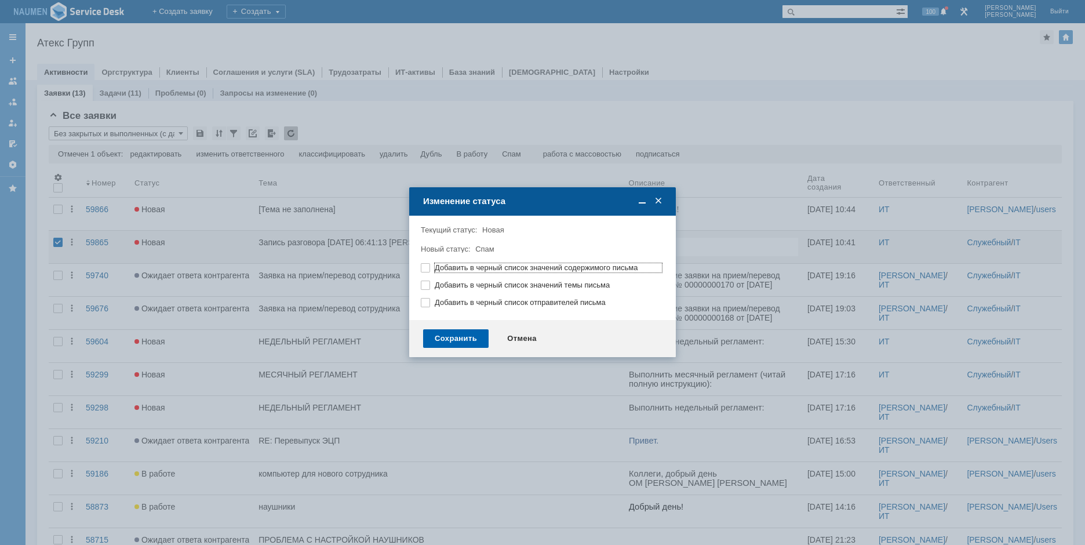
click at [476, 336] on div "Сохранить" at bounding box center [455, 338] width 65 height 19
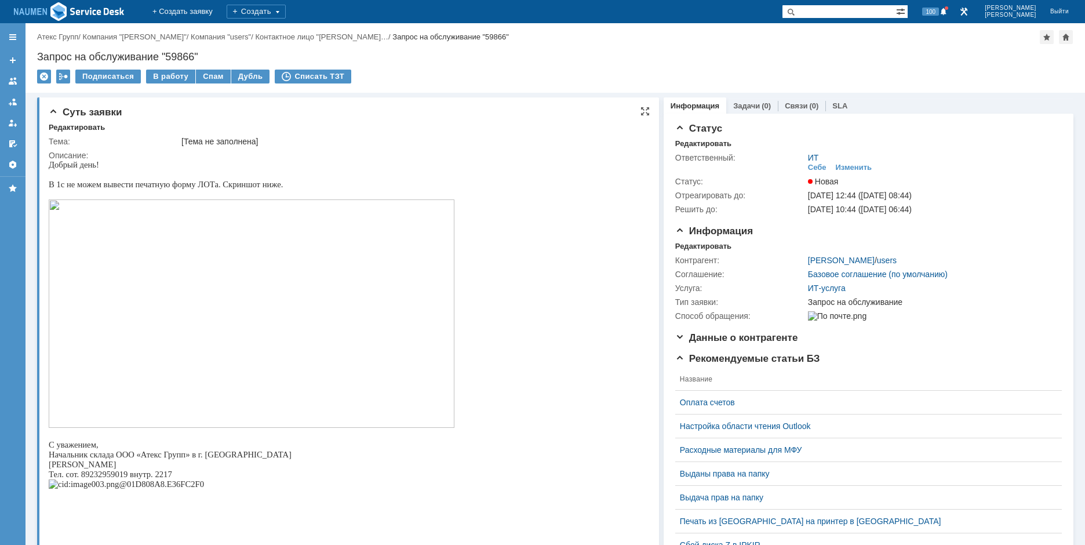
click at [224, 286] on img at bounding box center [252, 313] width 406 height 228
drag, startPoint x: 159, startPoint y: 93, endPoint x: 177, endPoint y: 97, distance: 17.7
click at [159, 93] on div "Подписаться В работу Спам Дубль Списать ТЗТ" at bounding box center [555, 82] width 1036 height 24
click at [703, 143] on div "Редактировать" at bounding box center [703, 143] width 56 height 9
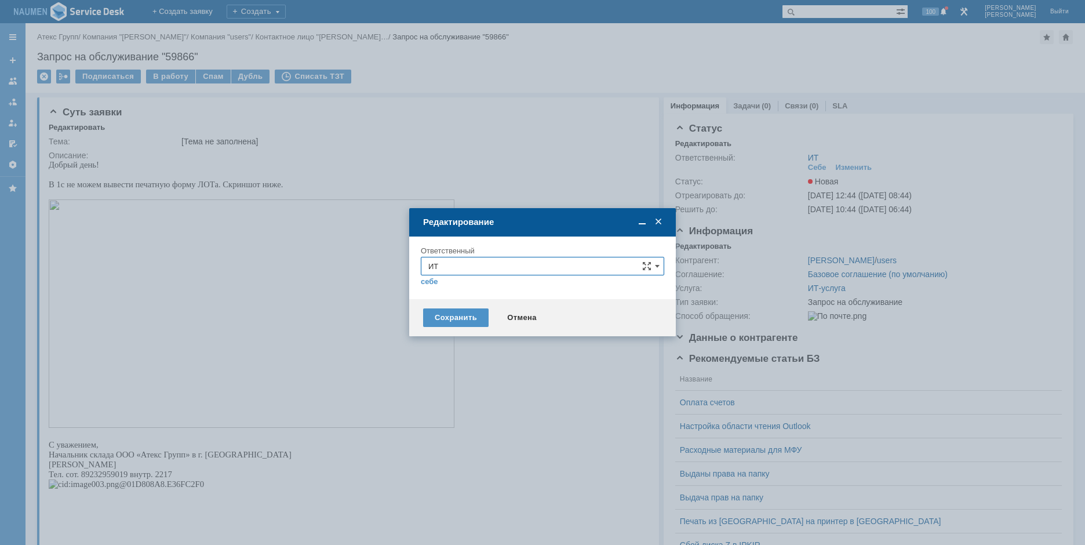
click at [501, 269] on input "ИТ" at bounding box center [542, 266] width 243 height 19
click at [447, 399] on span "АСУ" at bounding box center [542, 402] width 228 height 9
click at [455, 314] on div "Сохранить" at bounding box center [455, 317] width 65 height 19
type input "АСУ"
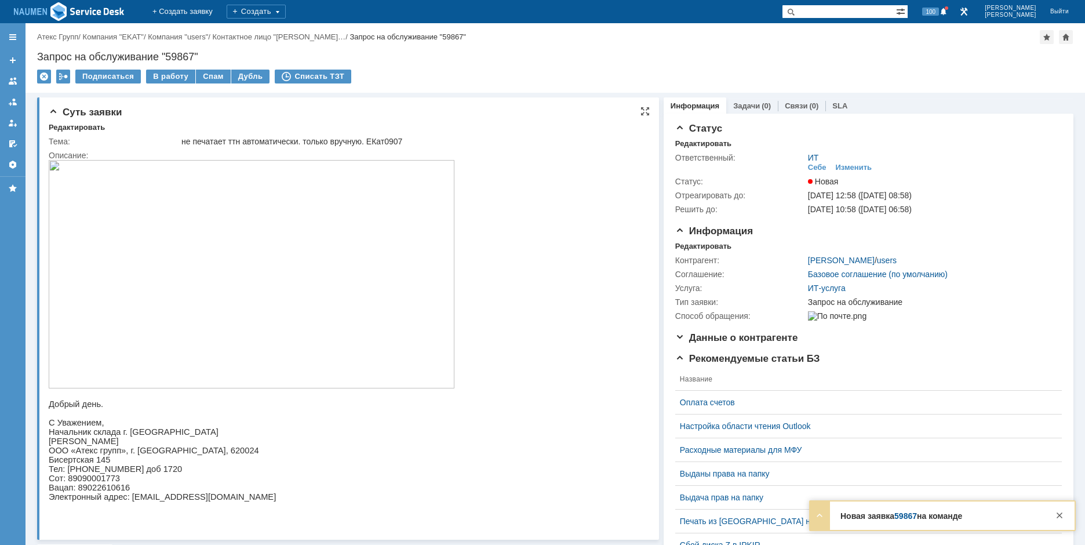
click at [258, 263] on img at bounding box center [252, 274] width 406 height 228
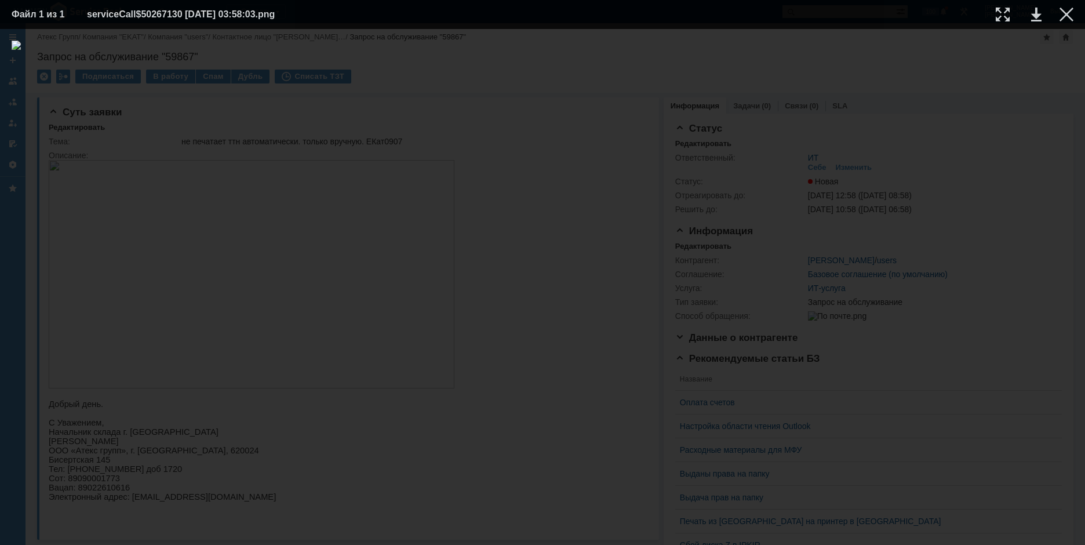
click at [1067, 22] on td at bounding box center [1058, 14] width 32 height 17
click at [1071, 19] on div at bounding box center [1066, 15] width 14 height 14
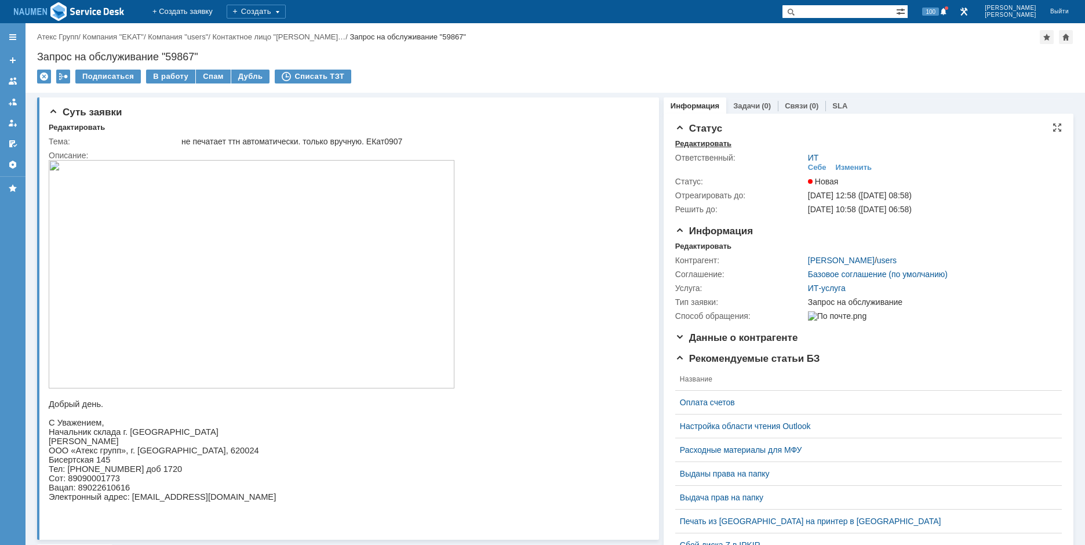
click at [701, 145] on div "Редактировать" at bounding box center [703, 143] width 56 height 9
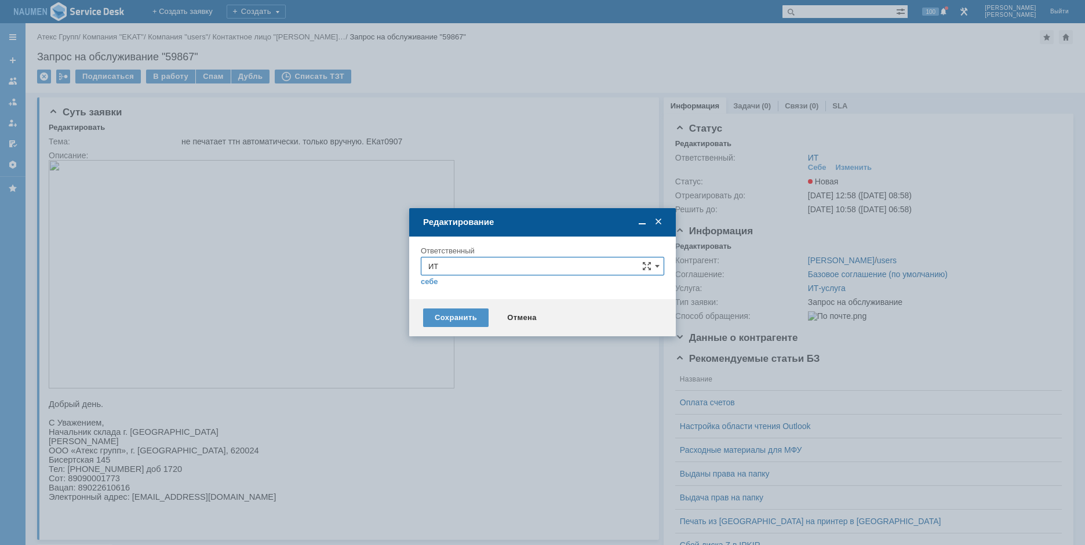
click at [456, 274] on input "ИТ" at bounding box center [542, 266] width 243 height 19
click at [447, 400] on span "АСУ" at bounding box center [542, 402] width 228 height 9
click at [451, 318] on div "Сохранить" at bounding box center [455, 317] width 65 height 19
type input "АСУ"
